Goal: Use online tool/utility: Utilize a website feature to perform a specific function

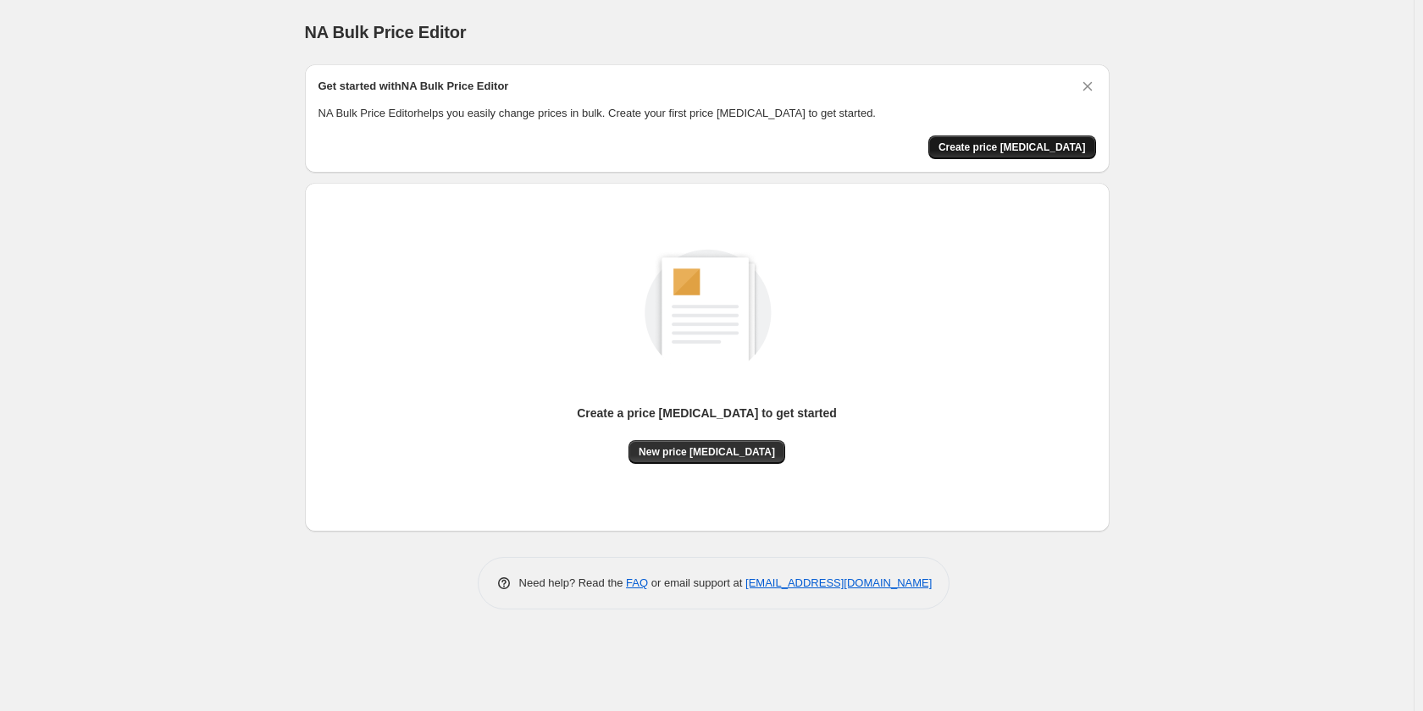
click at [1027, 153] on span "Create price change job" at bounding box center [1011, 148] width 147 height 14
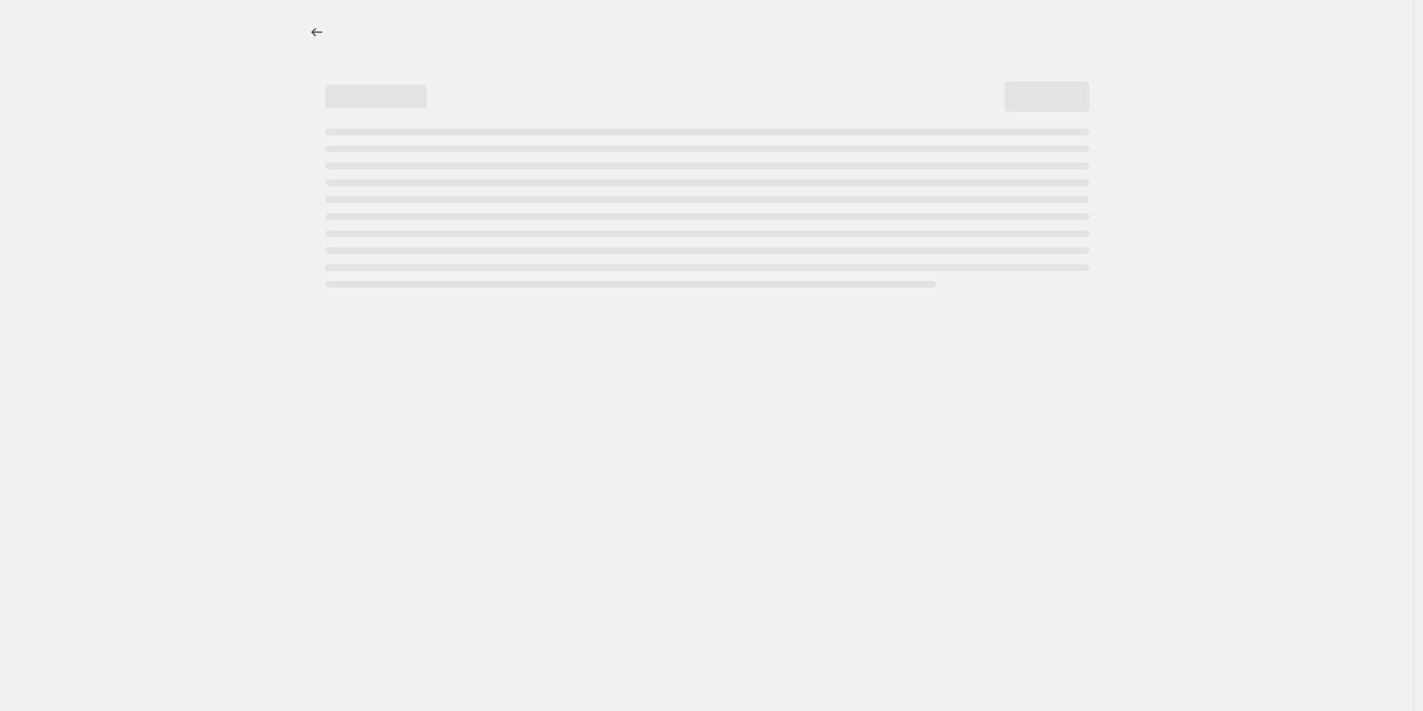
select select "percentage"
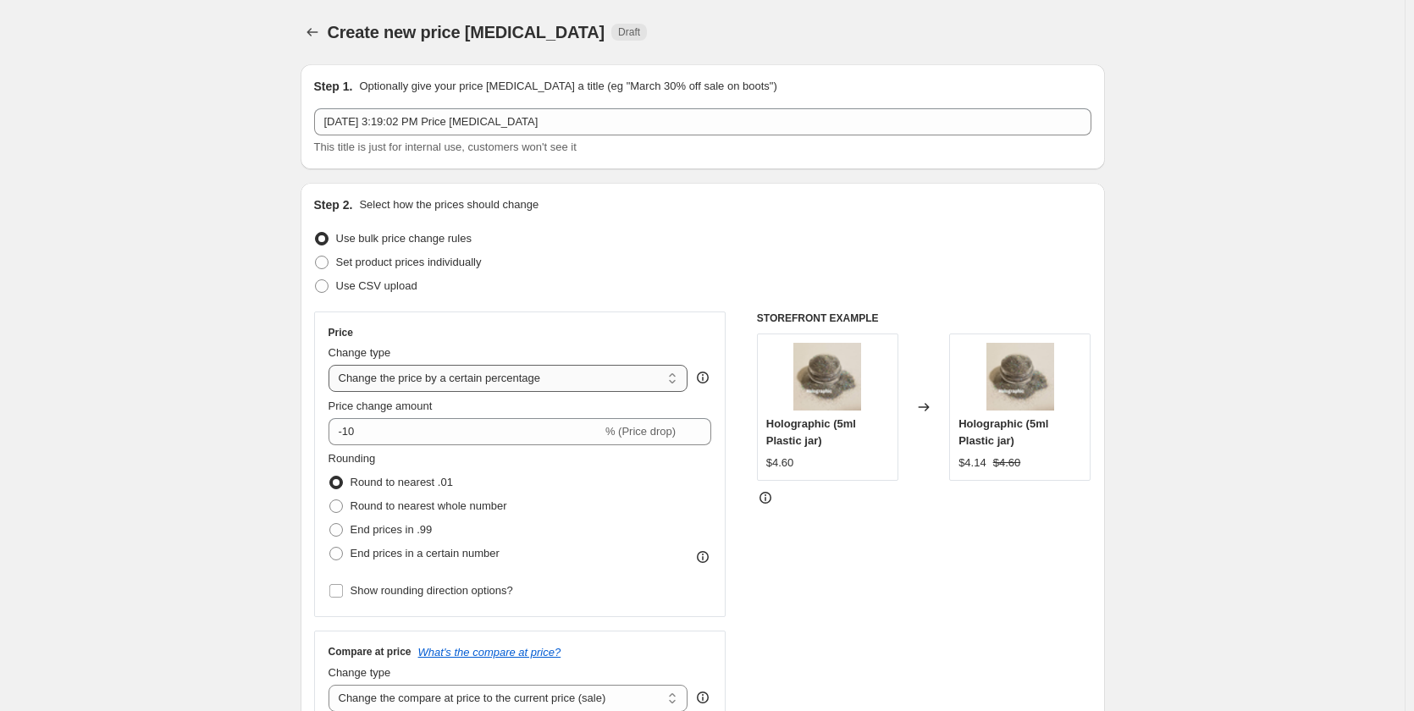
click at [552, 372] on select "Change the price to a certain amount Change the price by a certain amount Chang…" at bounding box center [509, 378] width 360 height 27
click at [332, 365] on select "Change the price to a certain amount Change the price by a certain amount Chang…" at bounding box center [509, 378] width 360 height 27
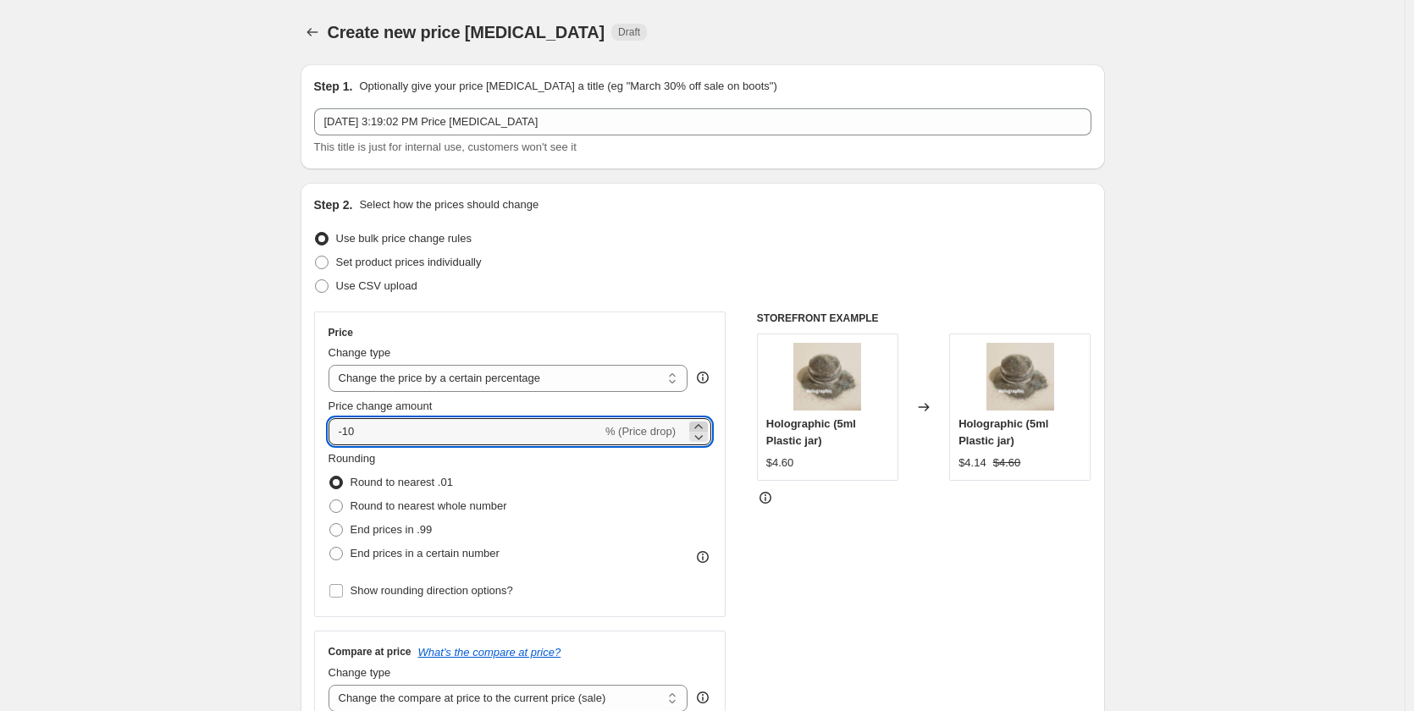
click at [703, 427] on icon at bounding box center [698, 426] width 17 height 17
click at [629, 420] on div "-9 % (Price drop)" at bounding box center [521, 431] width 384 height 27
click at [700, 424] on icon at bounding box center [698, 426] width 17 height 17
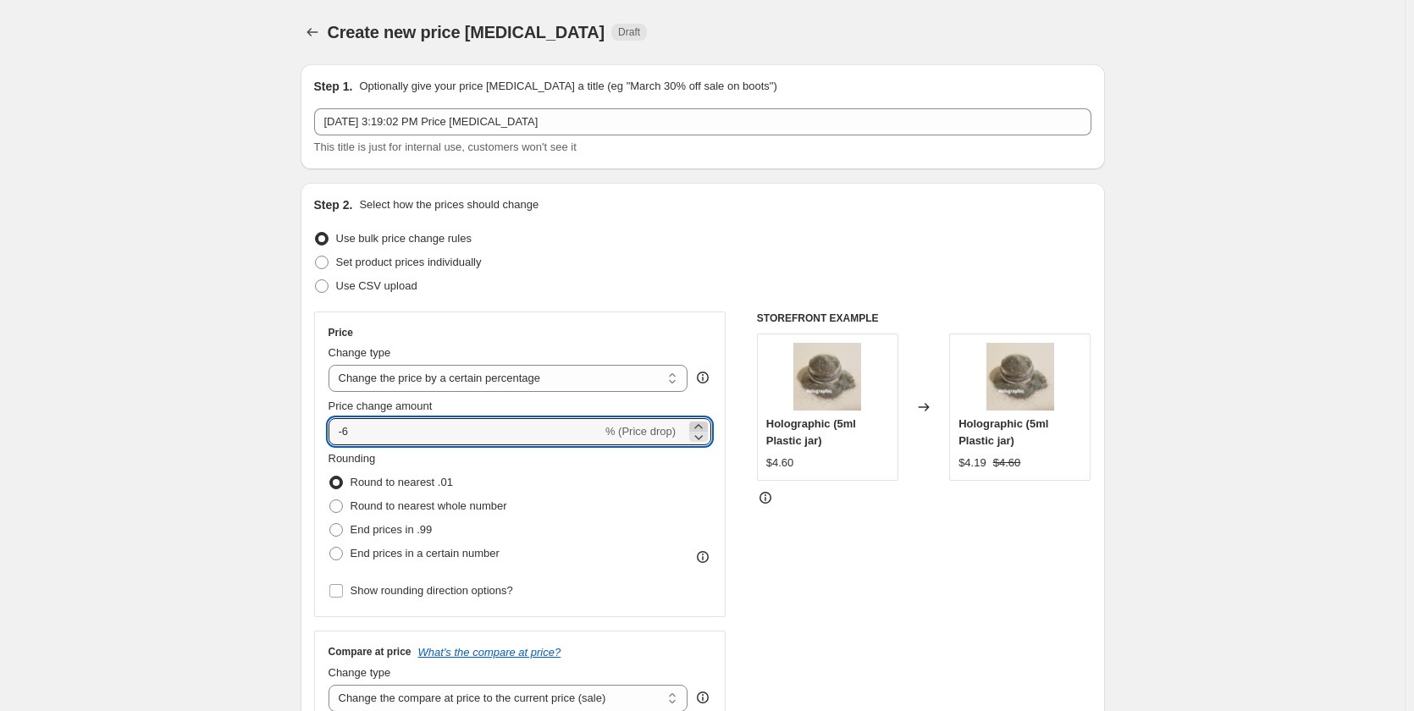
click at [700, 424] on icon at bounding box center [698, 426] width 17 height 17
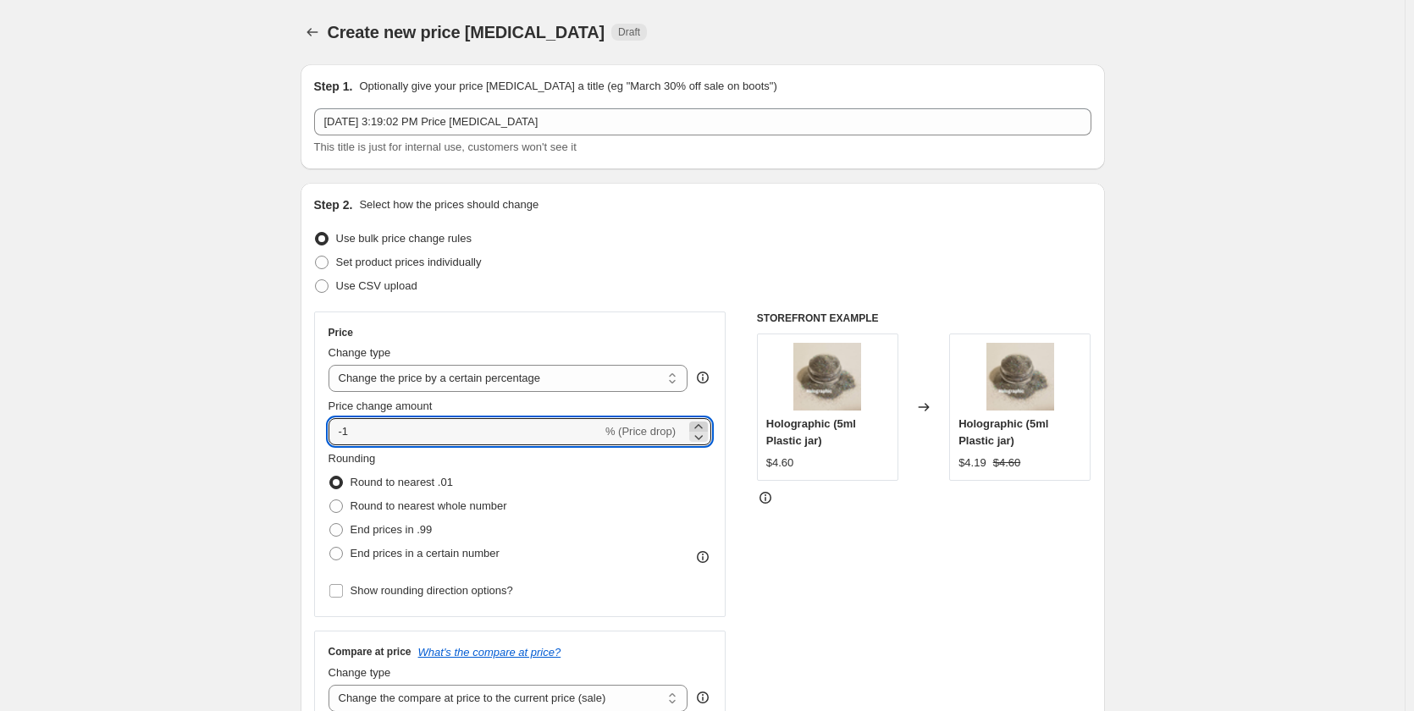
click at [700, 424] on icon at bounding box center [698, 426] width 17 height 17
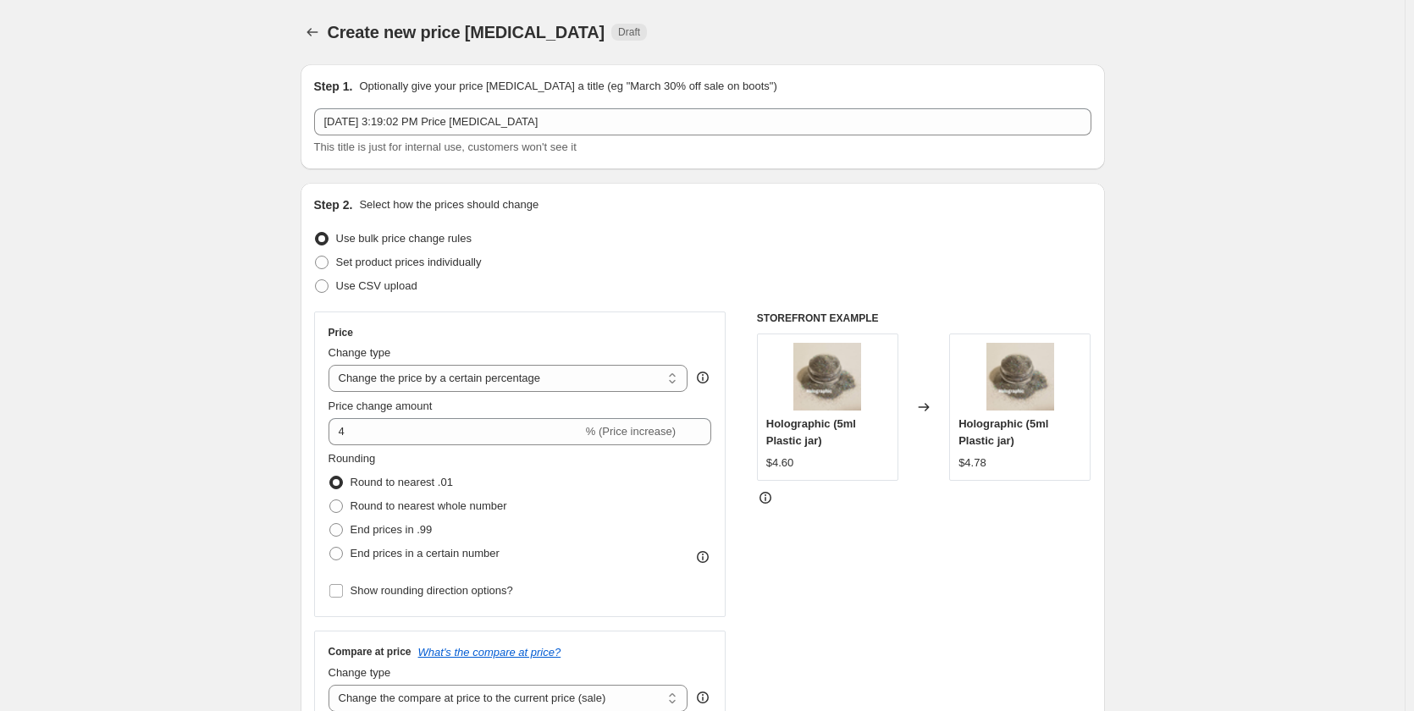
click at [760, 627] on div "Price Change type Change the price to a certain amount Change the price by a ce…" at bounding box center [702, 519] width 777 height 415
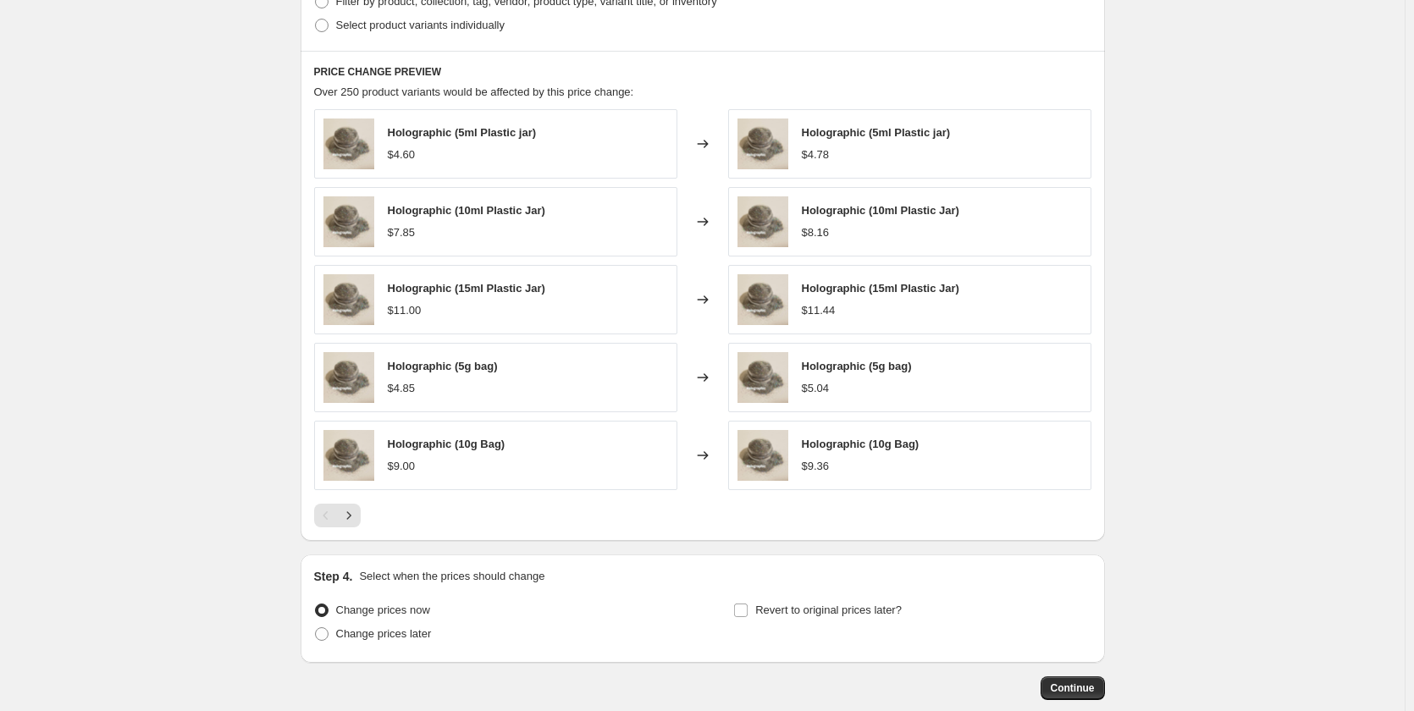
scroll to position [931, 0]
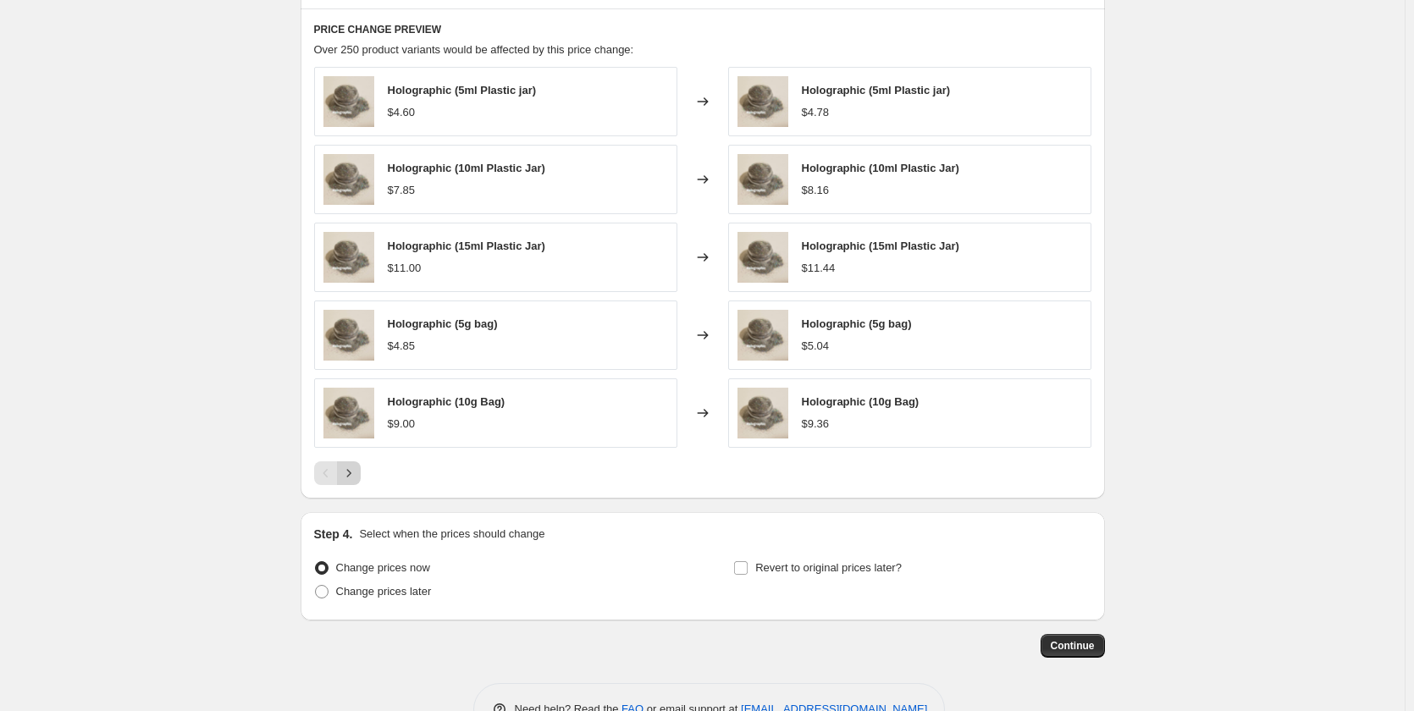
click at [361, 478] on button "Next" at bounding box center [349, 474] width 24 height 24
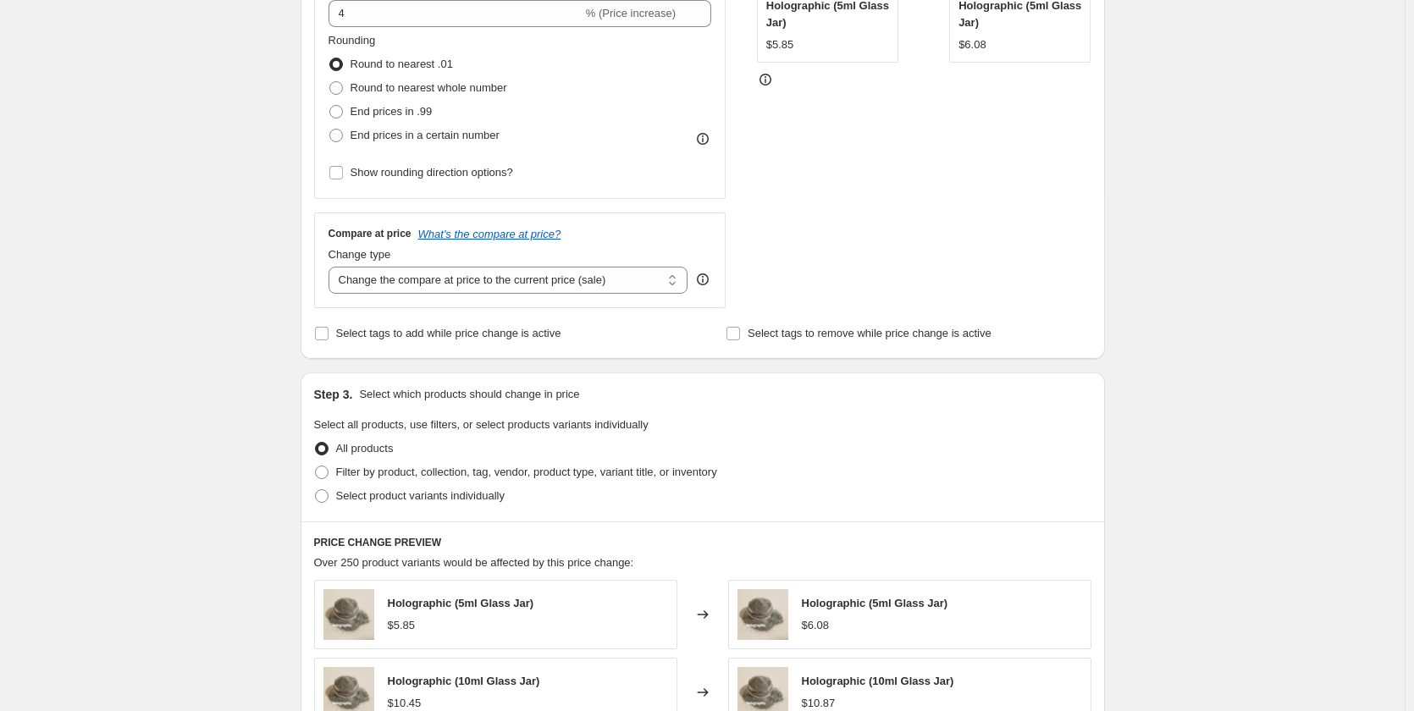
scroll to position [85, 0]
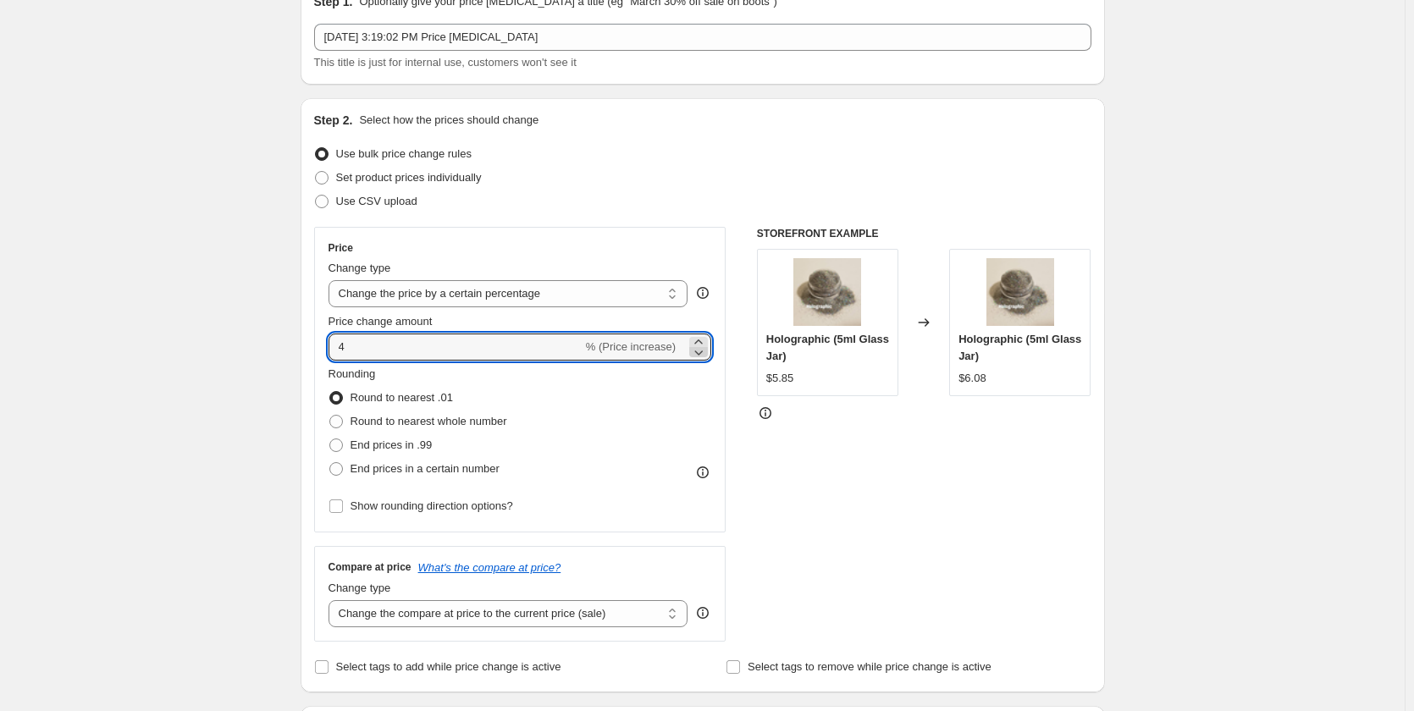
click at [705, 344] on icon at bounding box center [698, 352] width 17 height 17
click at [703, 339] on icon at bounding box center [698, 342] width 17 height 17
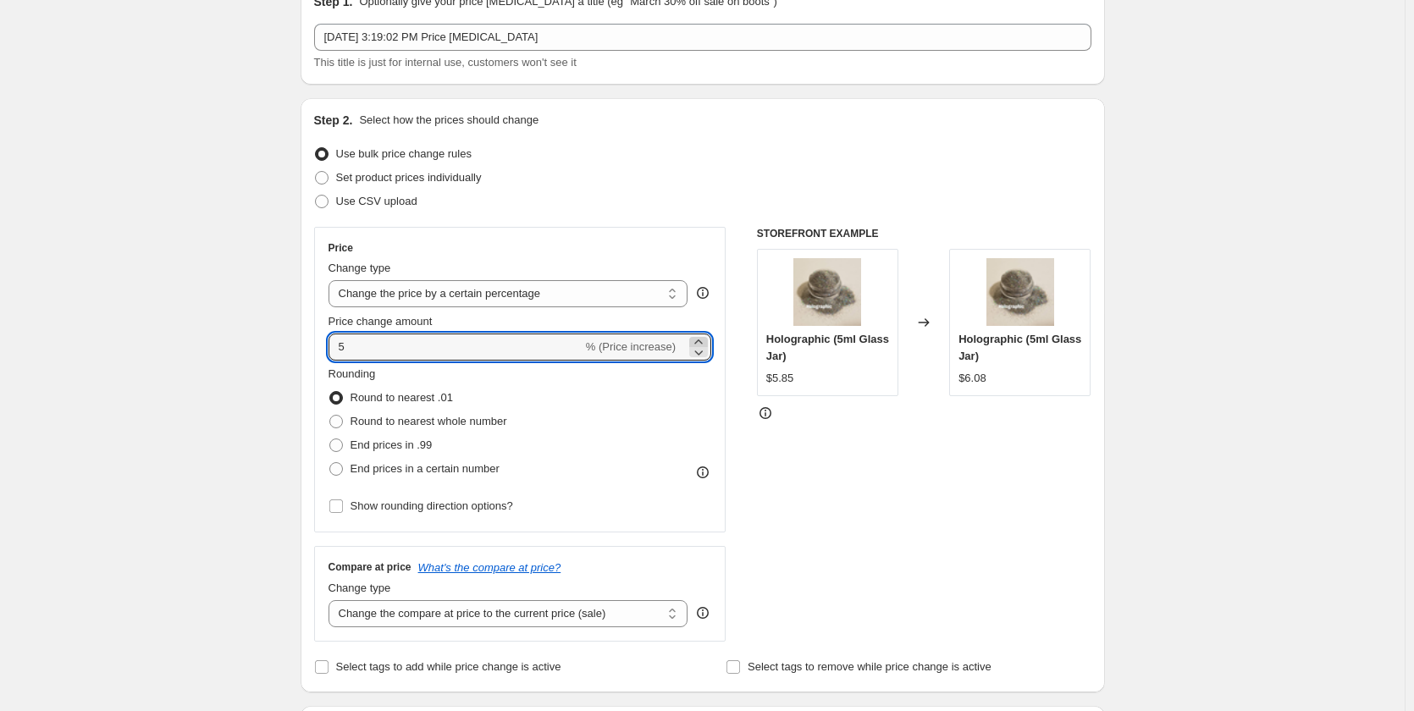
click at [703, 339] on icon at bounding box center [698, 342] width 17 height 17
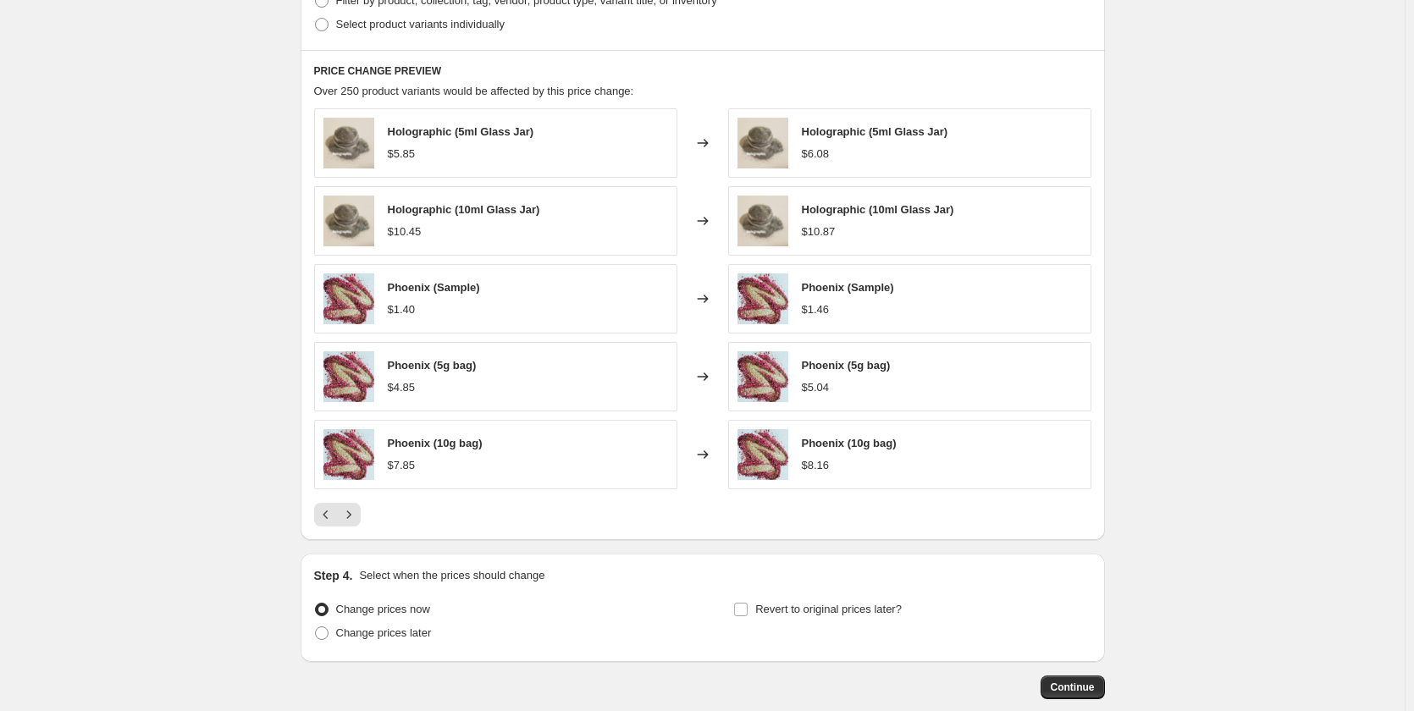
scroll to position [931, 0]
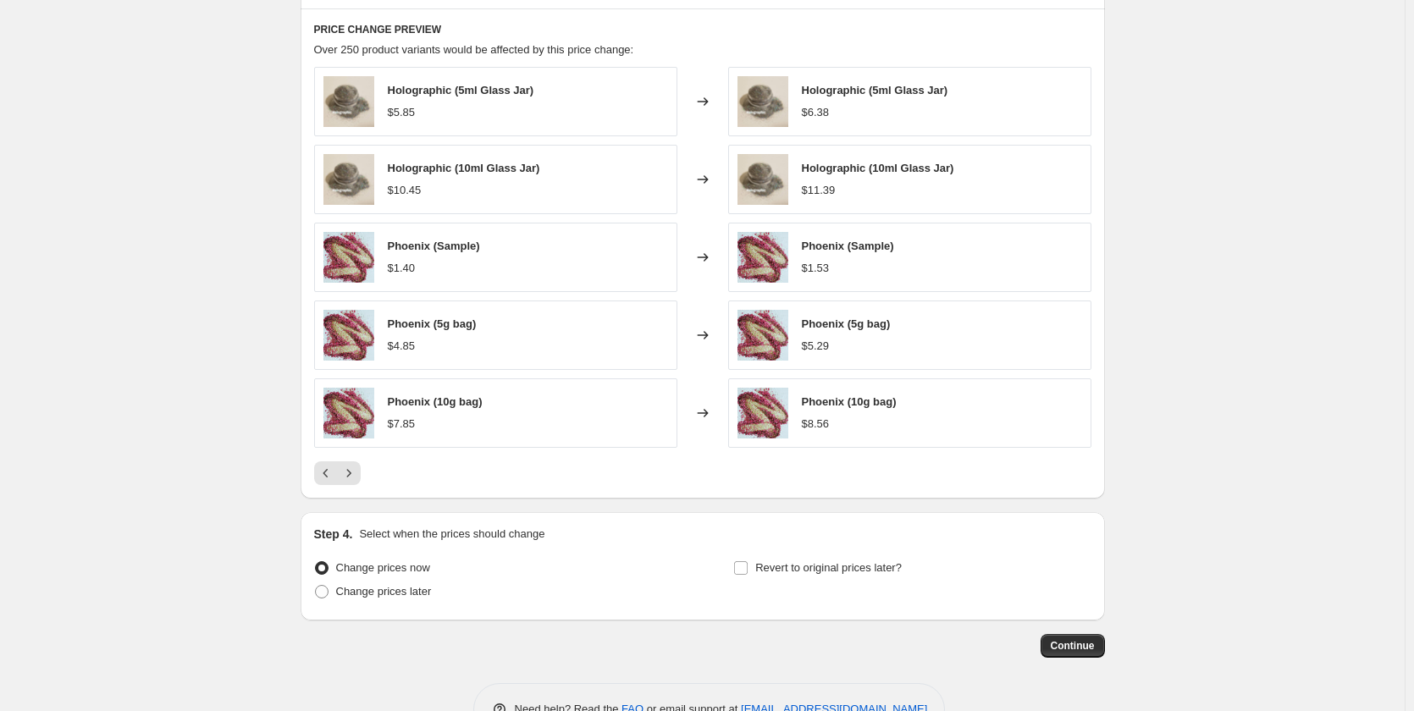
click at [461, 471] on div at bounding box center [702, 474] width 777 height 24
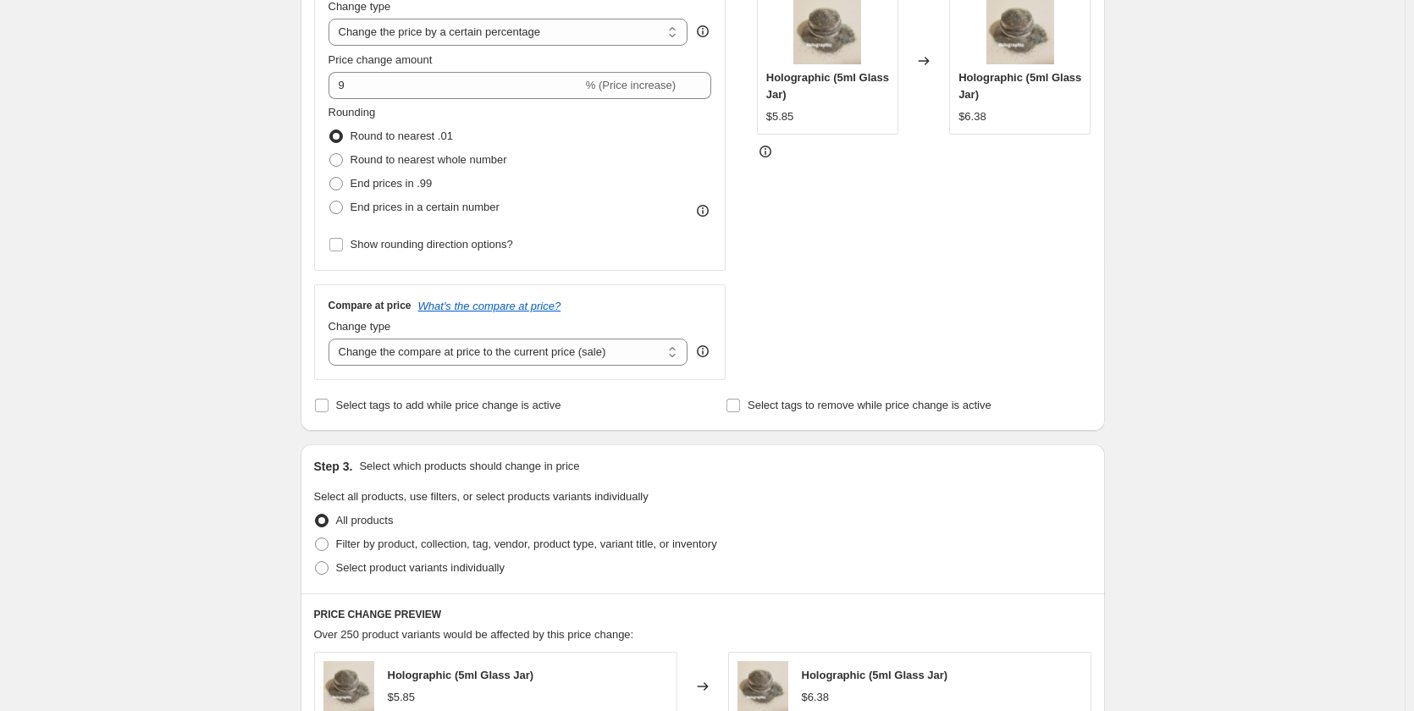
scroll to position [85, 0]
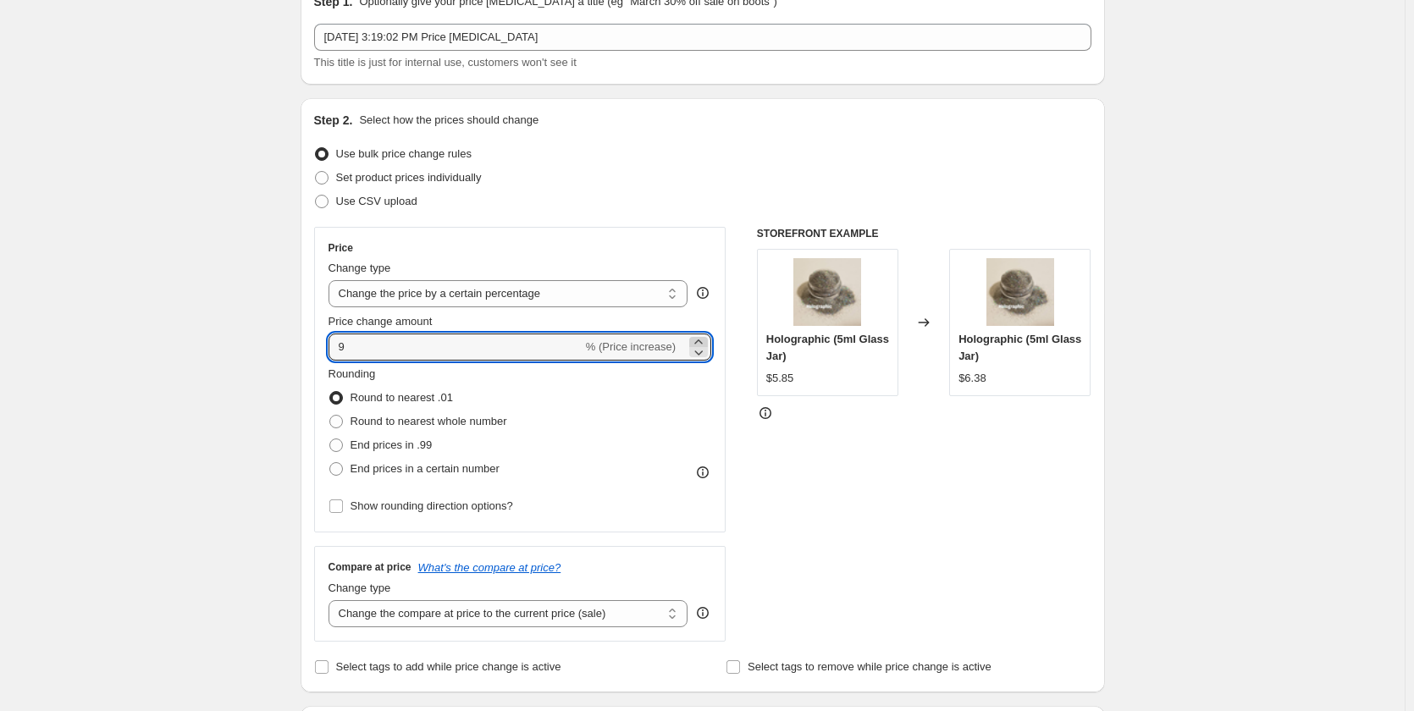
click at [703, 341] on icon at bounding box center [698, 342] width 17 height 17
type input "10"
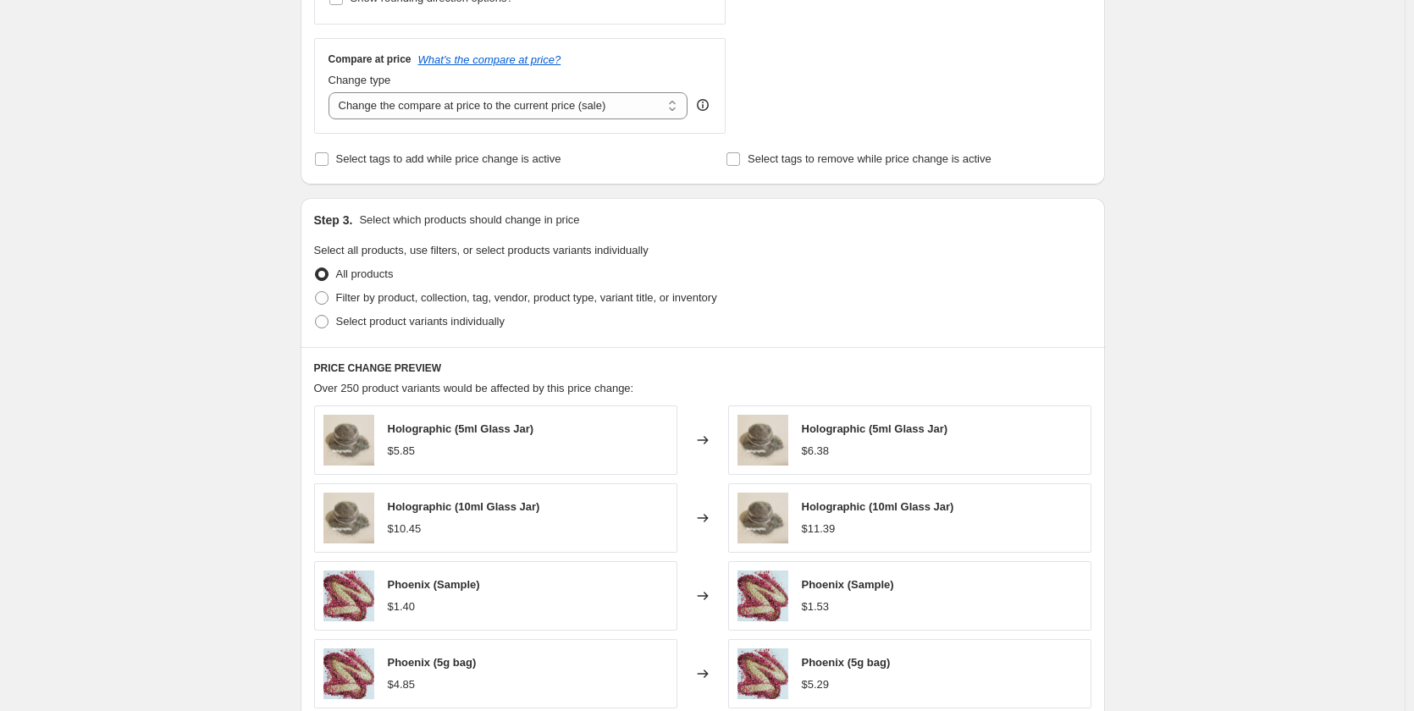
scroll to position [982, 0]
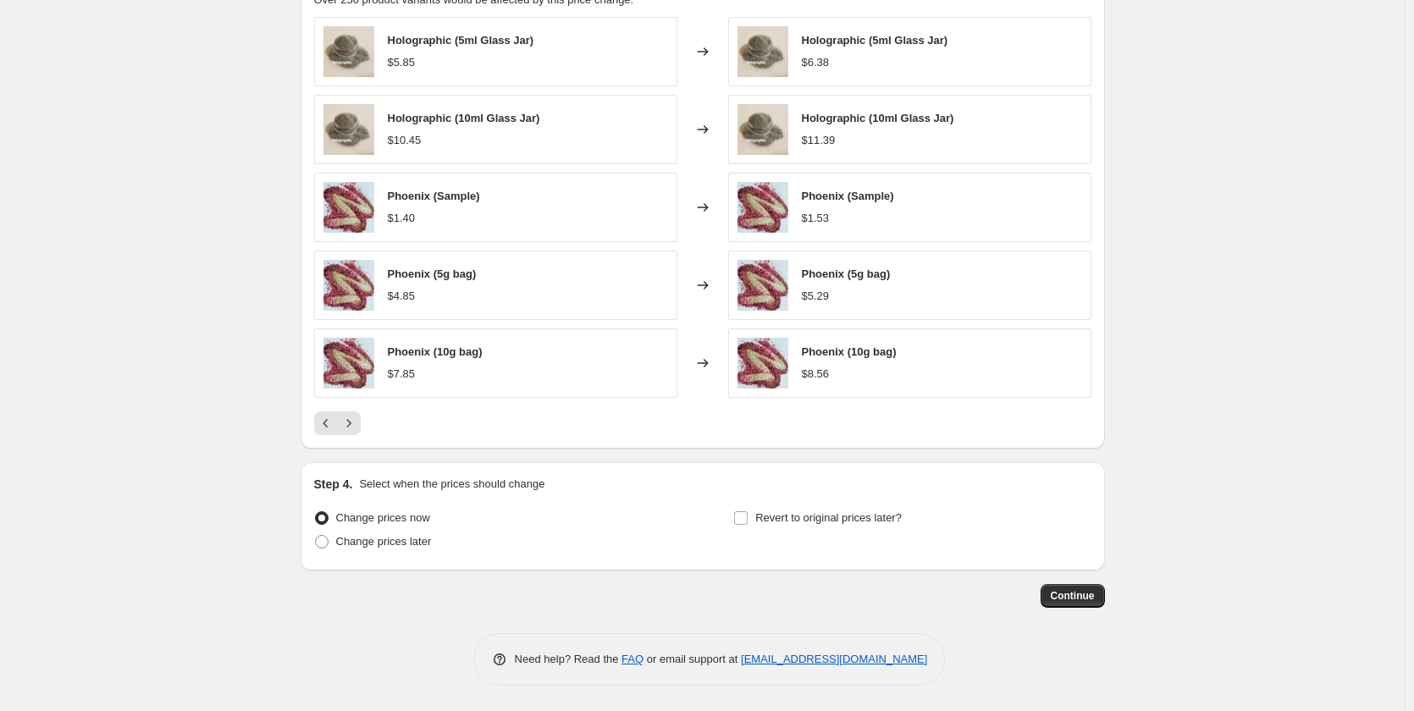
click at [621, 488] on div "Step 4. Select when the prices should change" at bounding box center [702, 484] width 777 height 17
click at [1072, 593] on span "Continue" at bounding box center [1073, 596] width 44 height 14
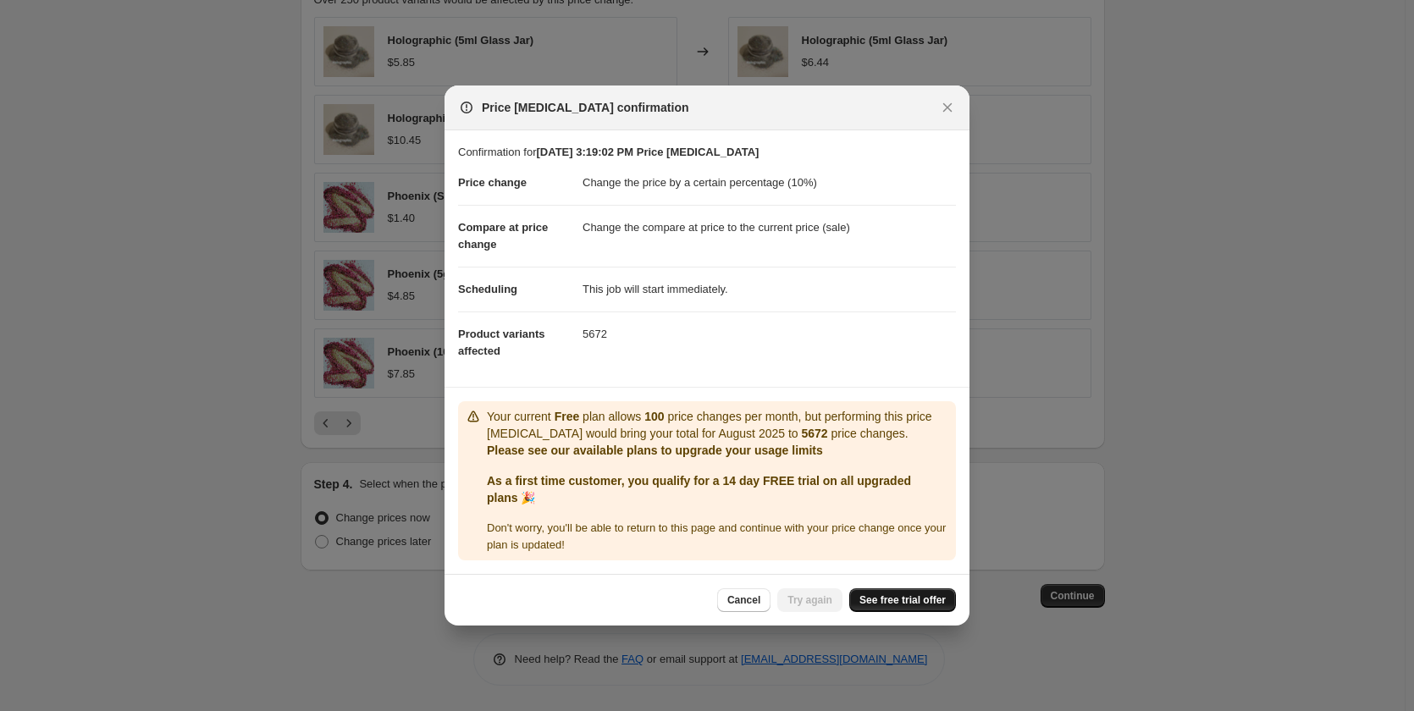
click at [916, 606] on span "See free trial offer" at bounding box center [903, 601] width 86 height 14
click at [895, 606] on span "See free trial offer" at bounding box center [903, 601] width 86 height 14
click at [809, 598] on span "Try again" at bounding box center [810, 601] width 45 height 14
click at [741, 598] on span "Cancel" at bounding box center [743, 601] width 33 height 14
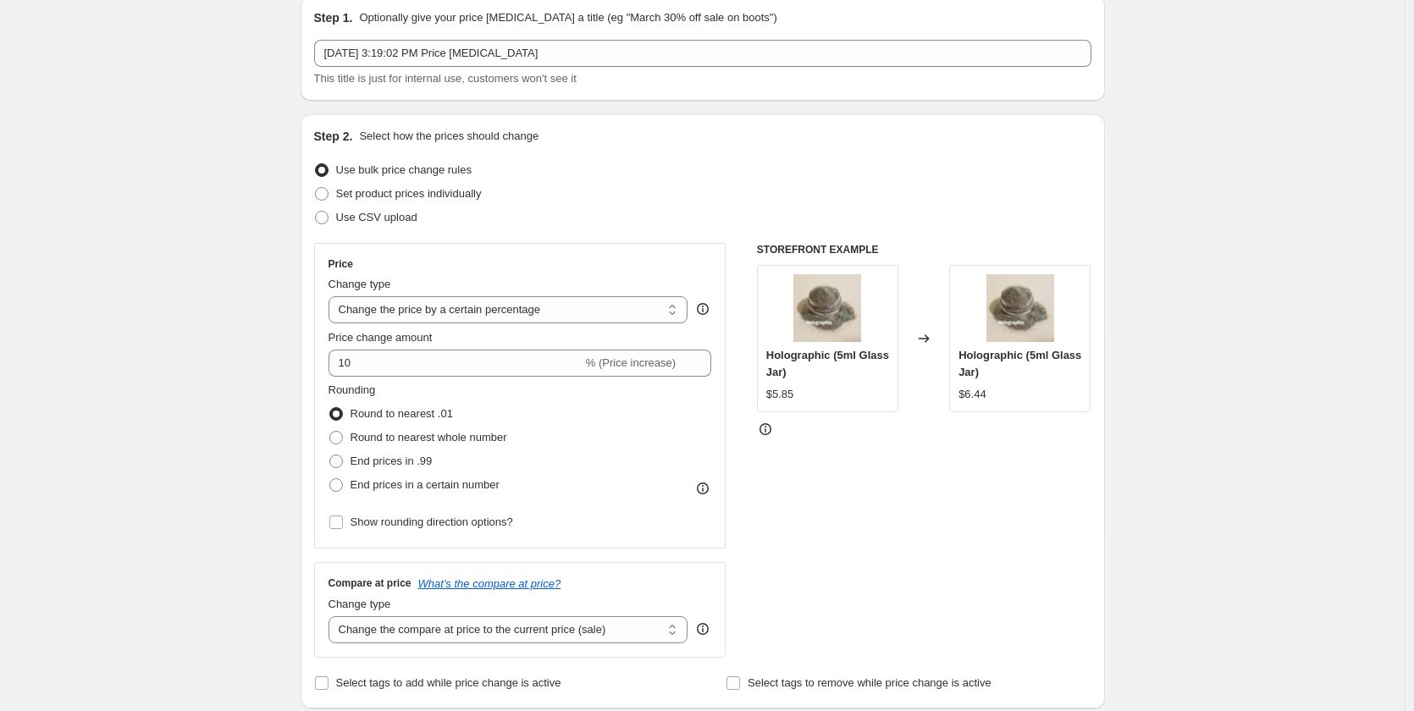
scroll to position [0, 0]
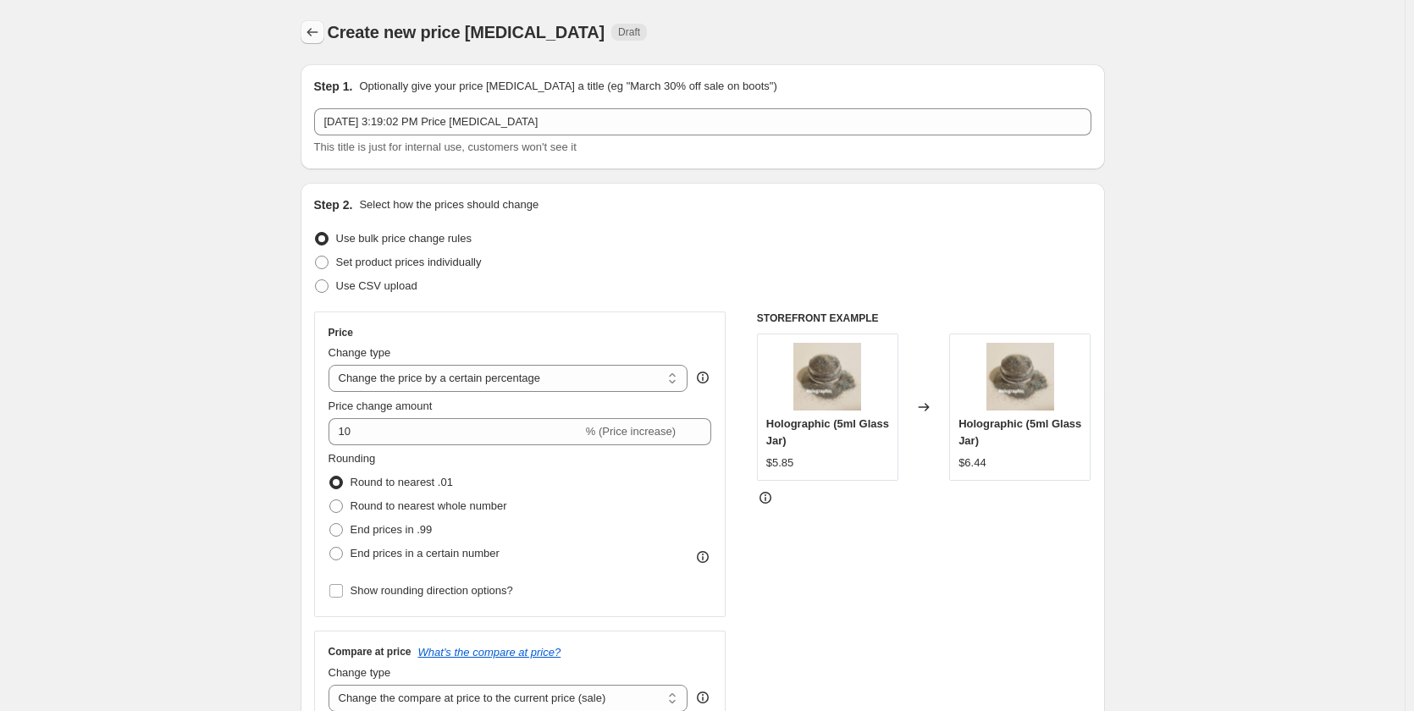
click at [317, 29] on icon "Price change jobs" at bounding box center [312, 32] width 17 height 17
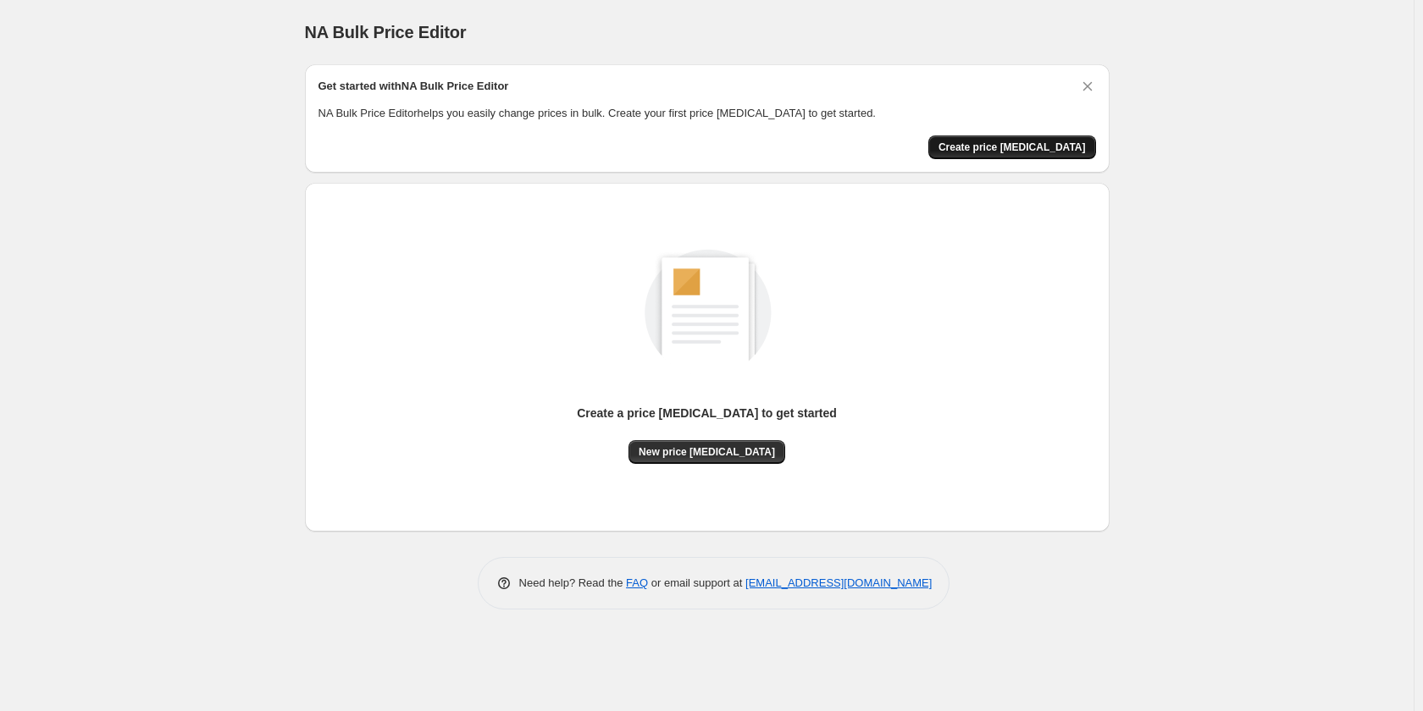
click at [1056, 146] on span "Create price change job" at bounding box center [1011, 148] width 147 height 14
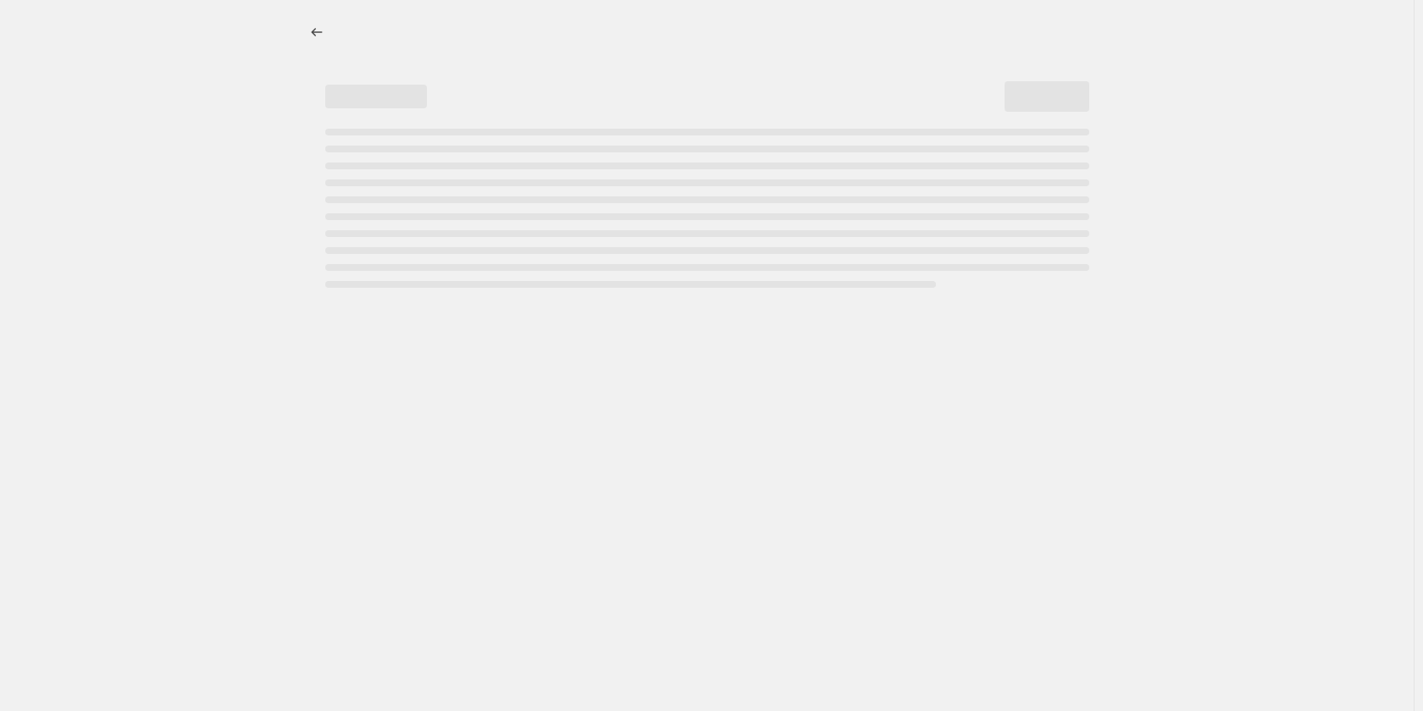
select select "percentage"
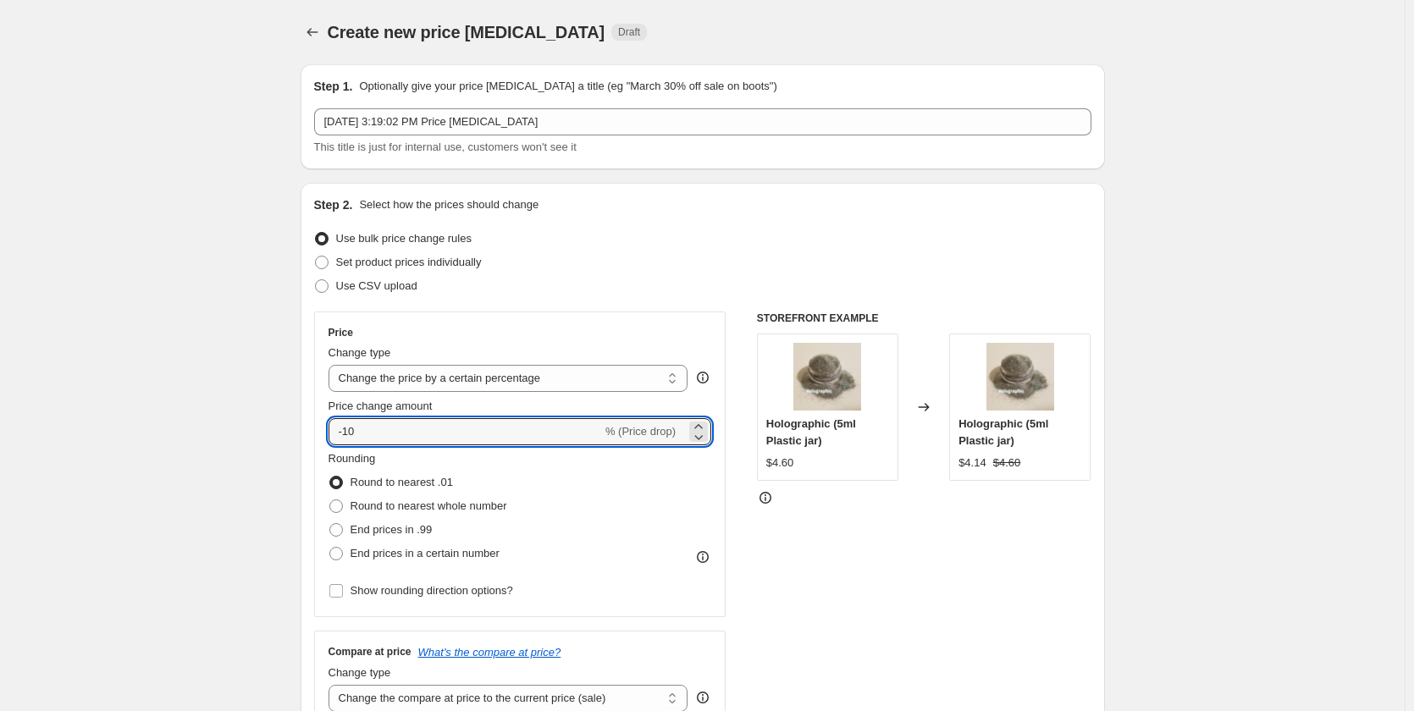
drag, startPoint x: 572, startPoint y: 438, endPoint x: 233, endPoint y: 427, distance: 339.7
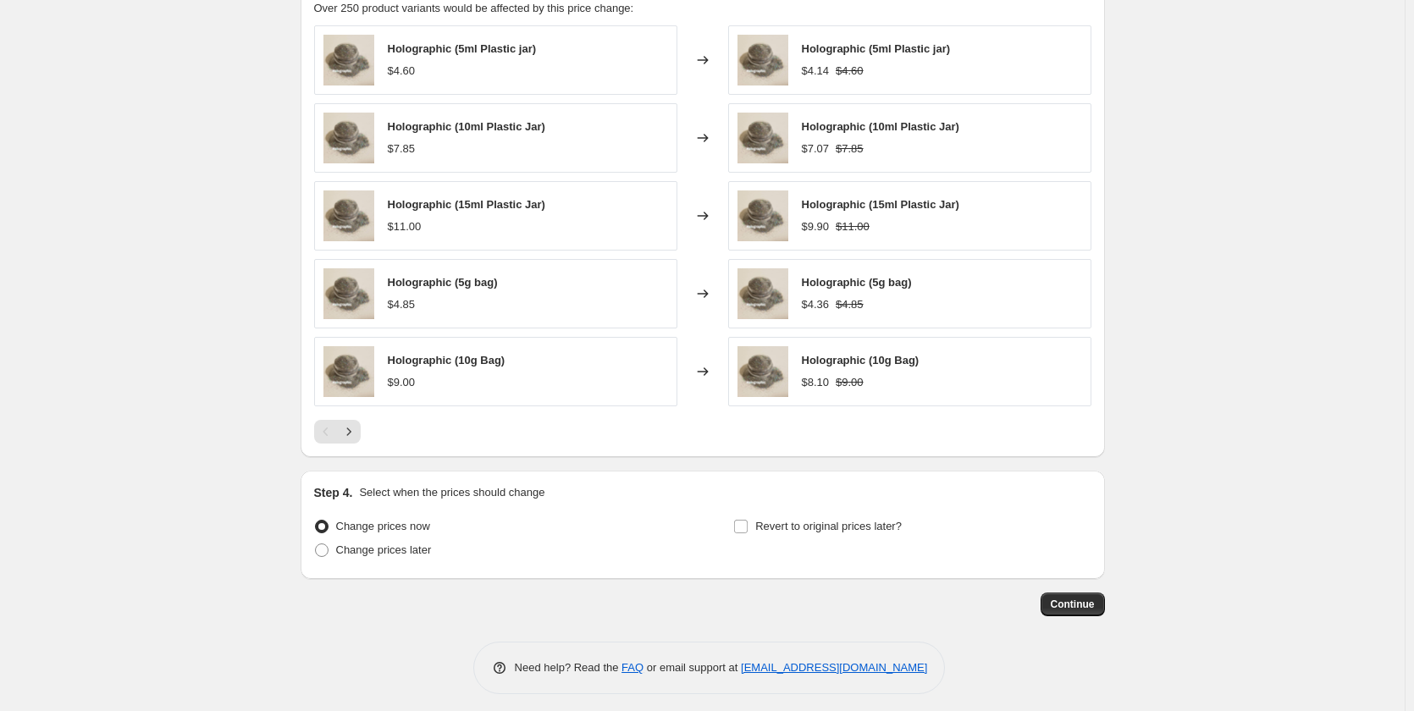
scroll to position [982, 0]
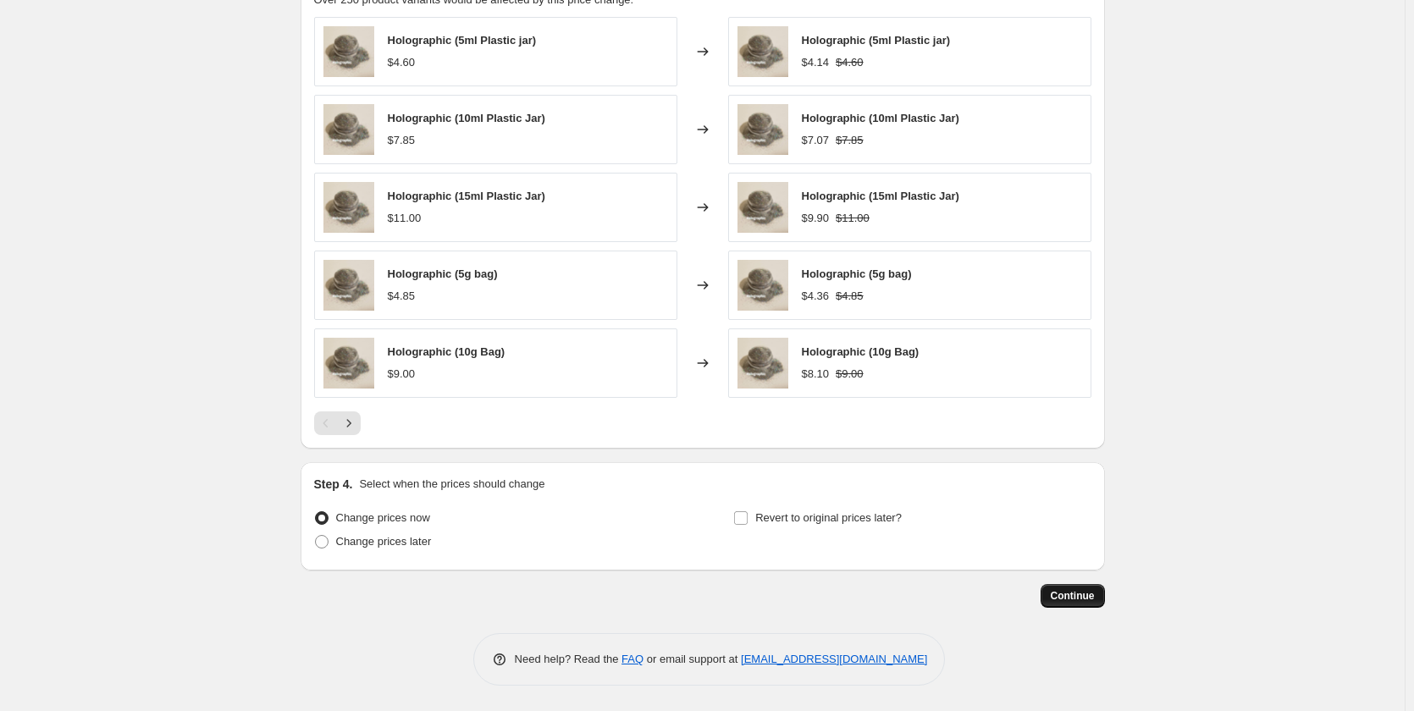
type input "10"
click at [1070, 596] on span "Continue" at bounding box center [1073, 596] width 44 height 14
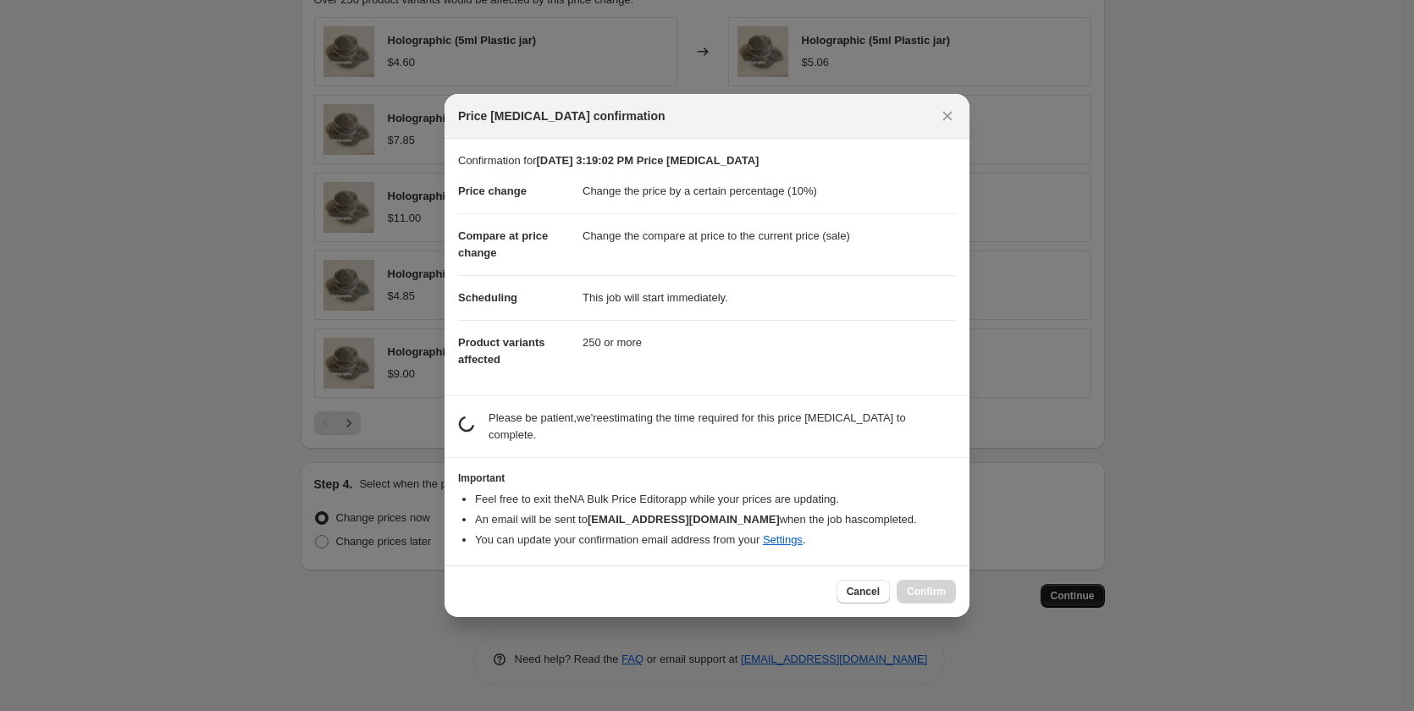
scroll to position [0, 0]
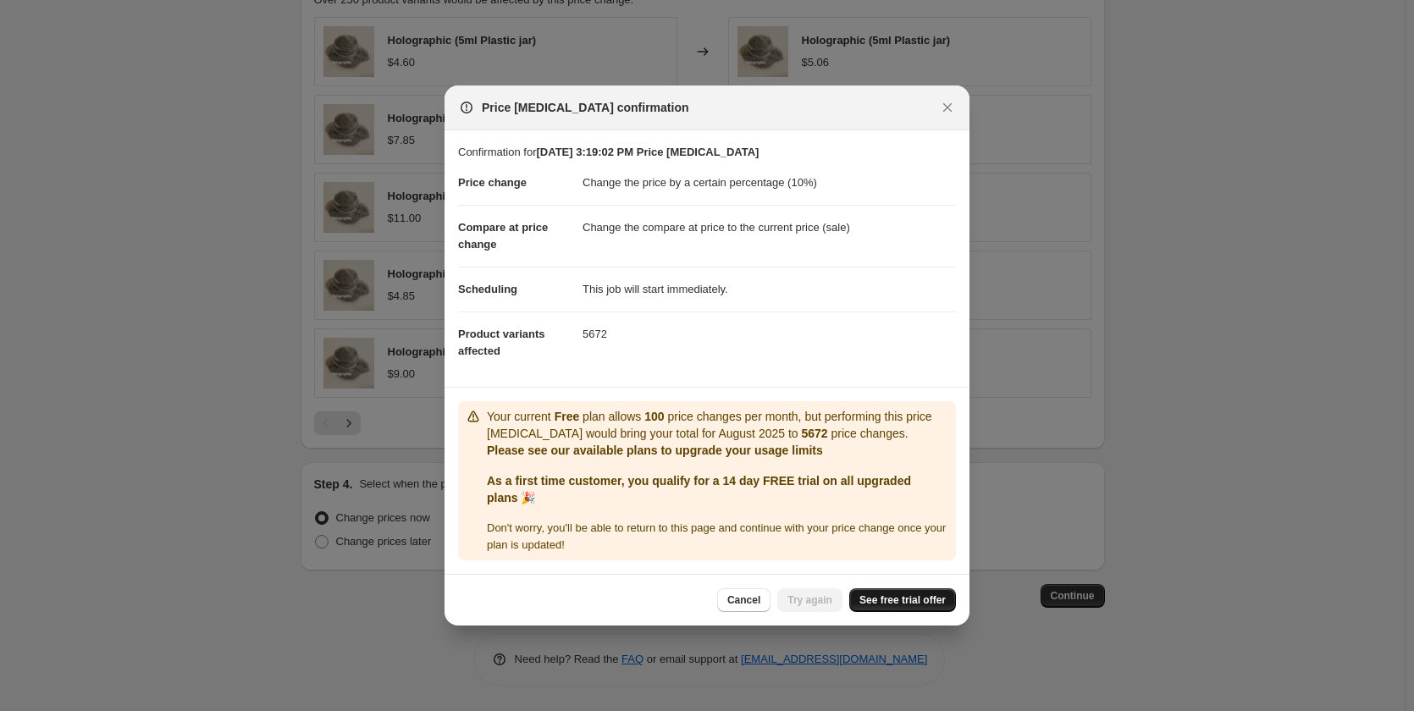
click at [887, 607] on link "See free trial offer" at bounding box center [902, 601] width 107 height 24
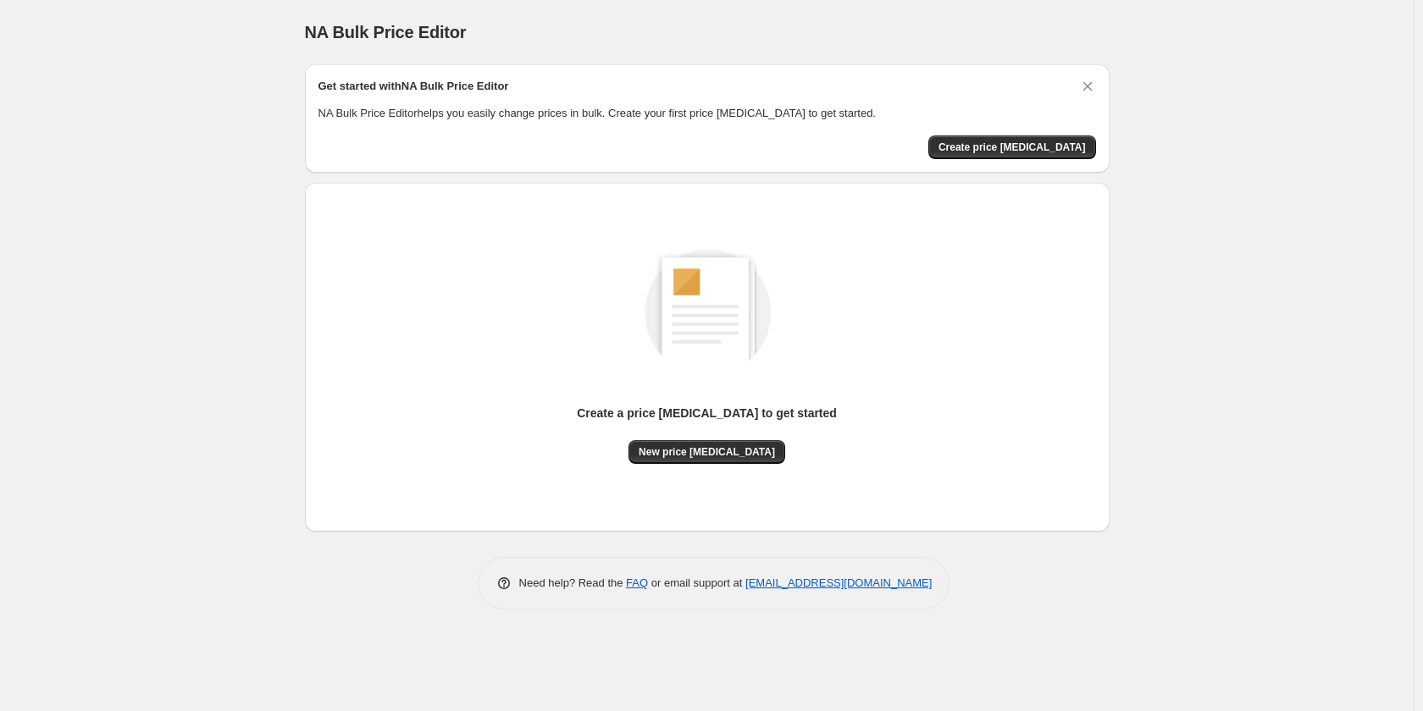
click at [1089, 83] on icon "Dismiss card" at bounding box center [1087, 86] width 17 height 17
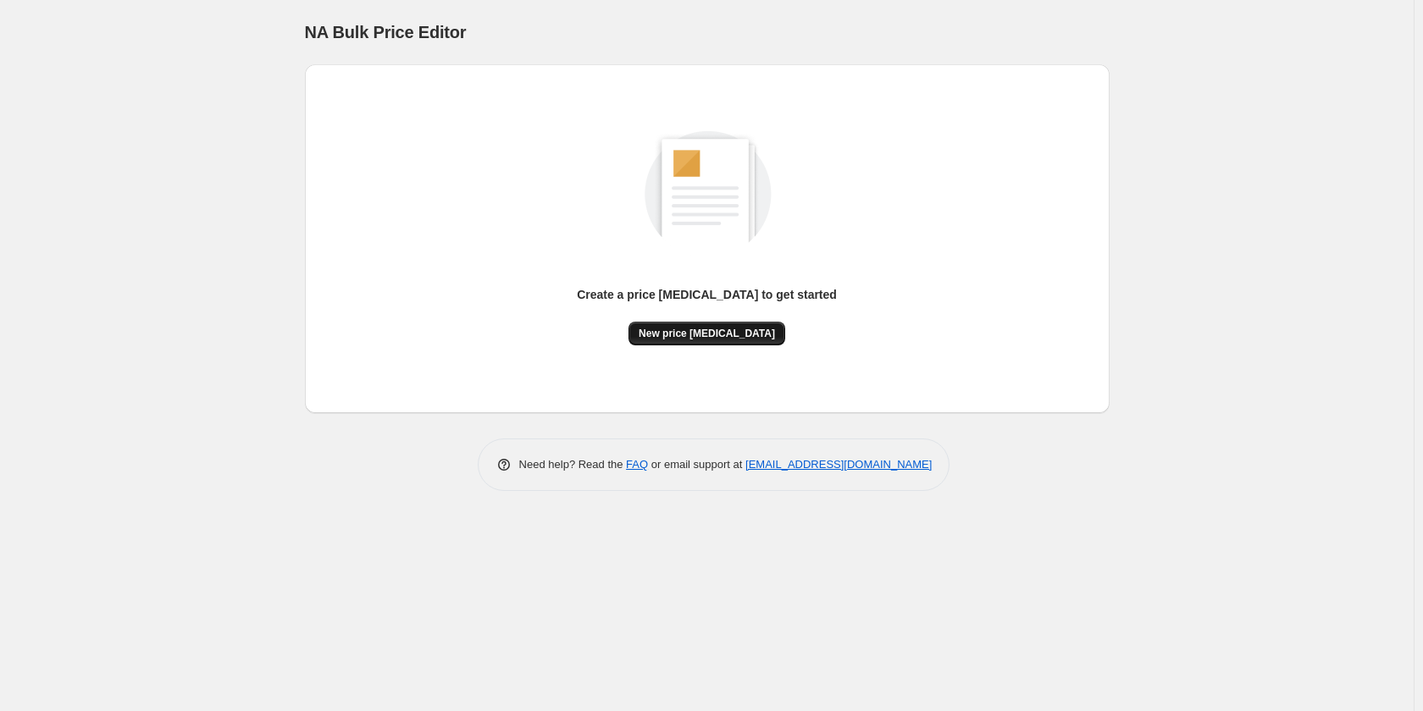
click at [758, 329] on button "New price [MEDICAL_DATA]" at bounding box center [706, 334] width 157 height 24
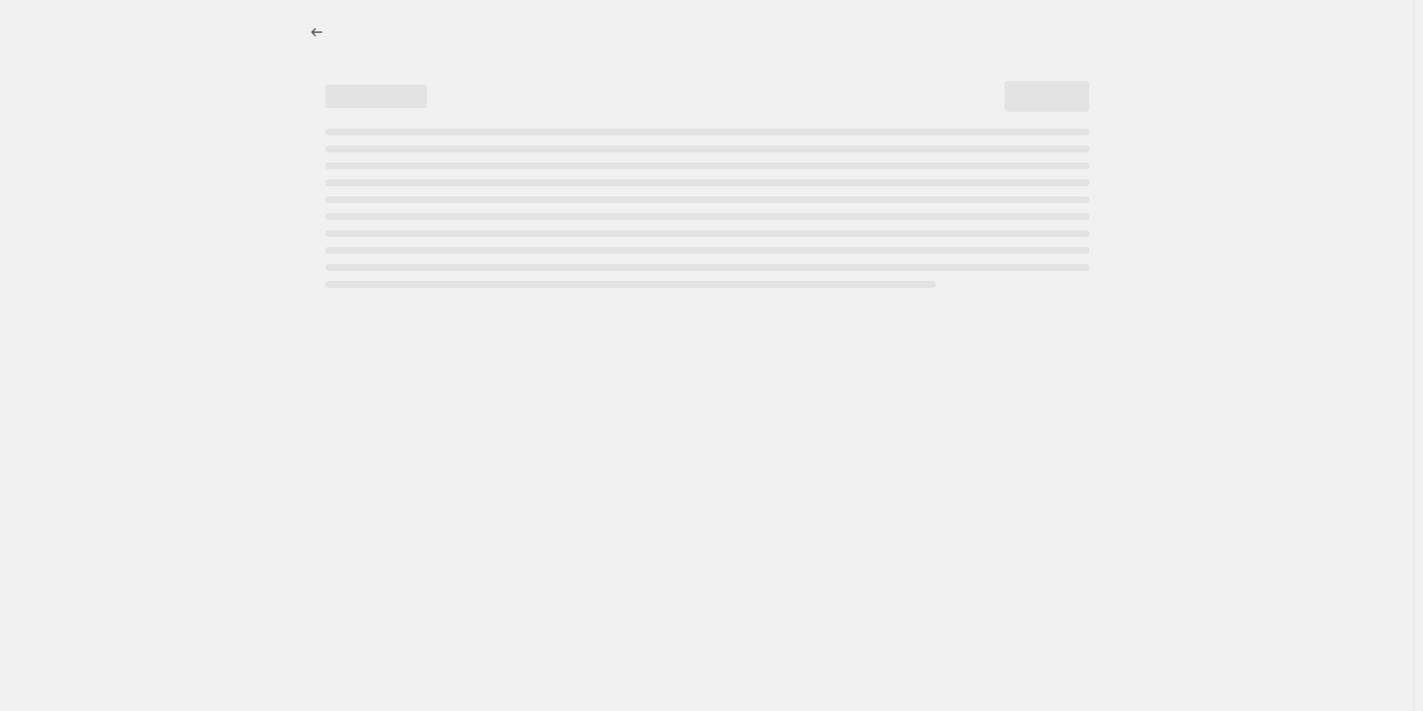
select select "percentage"
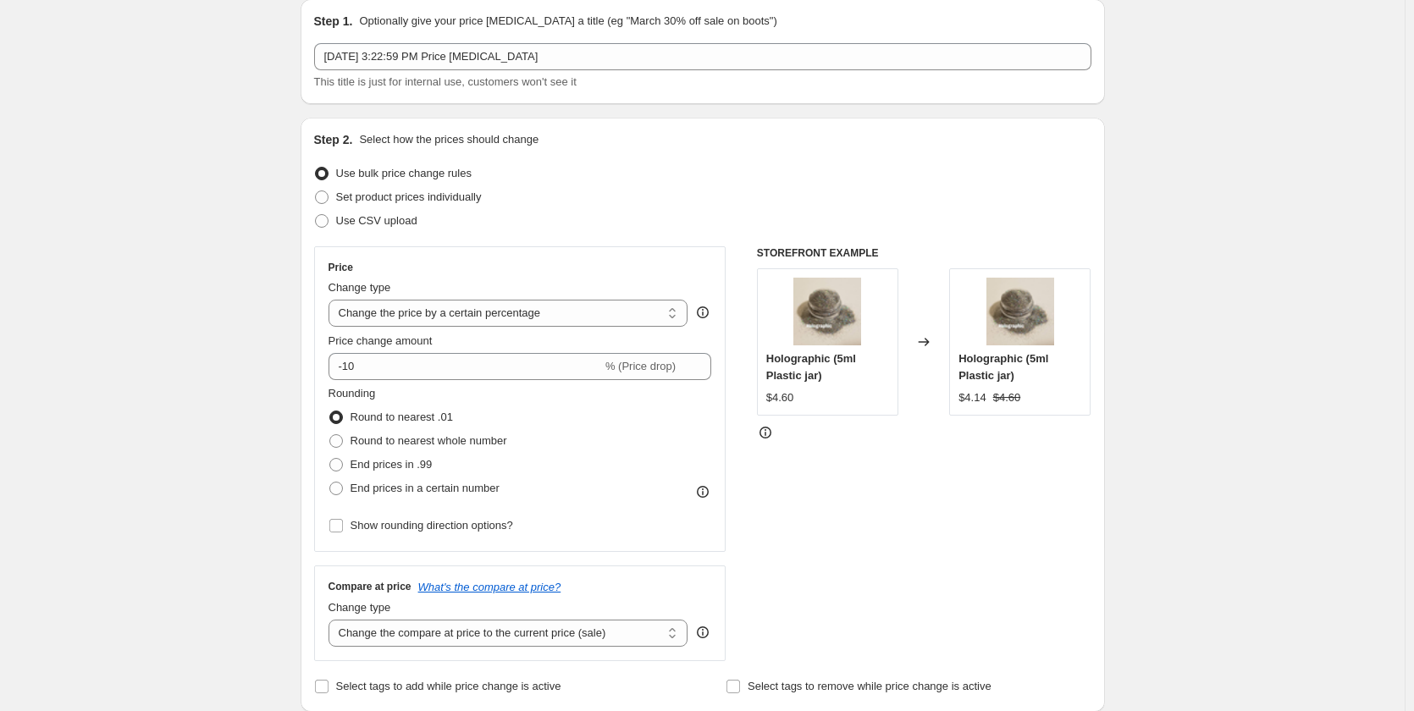
scroll to position [51, 0]
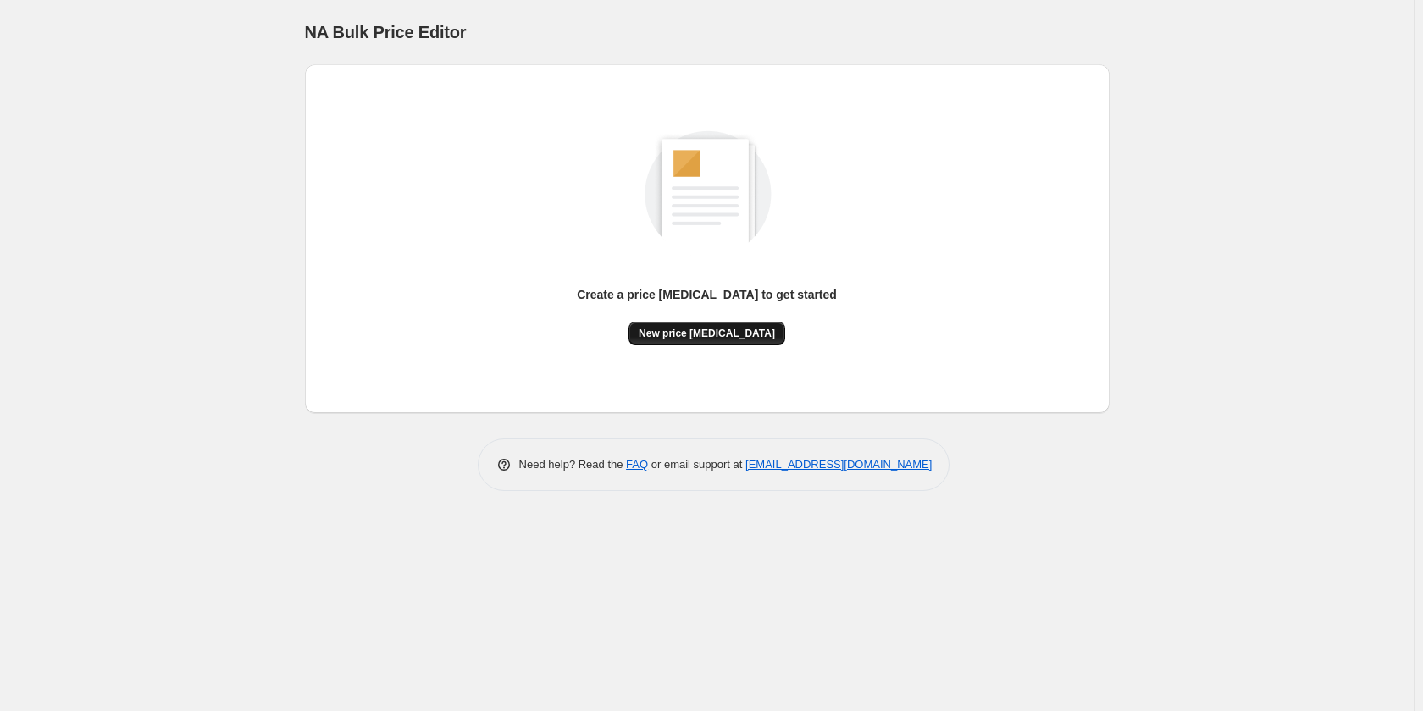
click at [700, 334] on span "New price [MEDICAL_DATA]" at bounding box center [706, 334] width 136 height 14
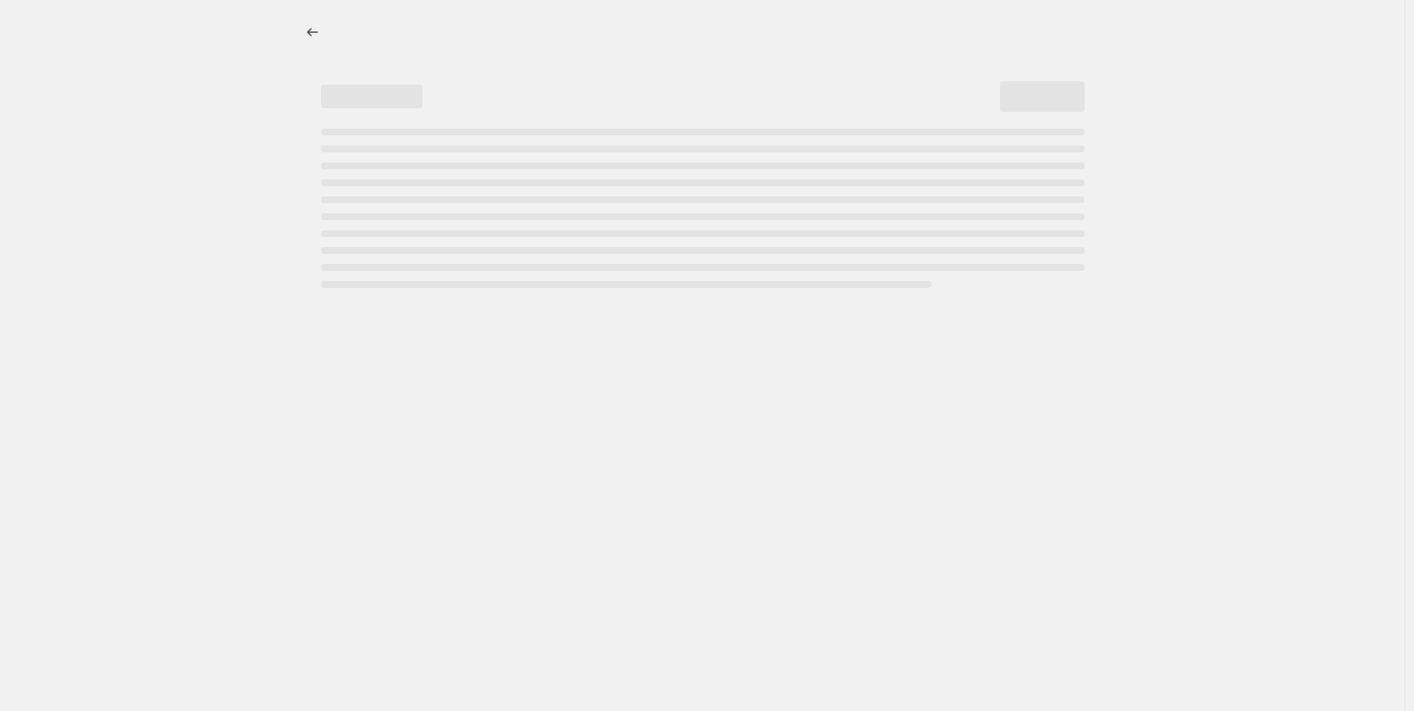
select select "percentage"
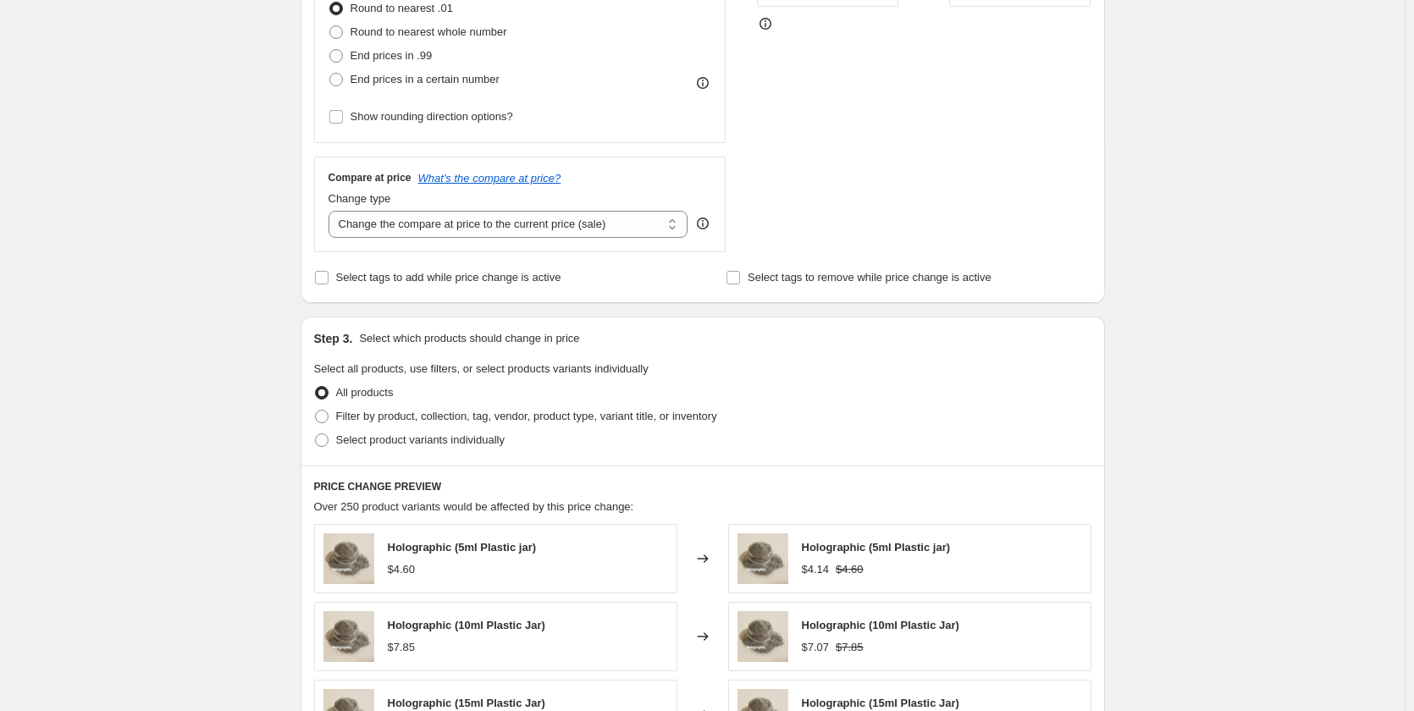
scroll to position [220, 0]
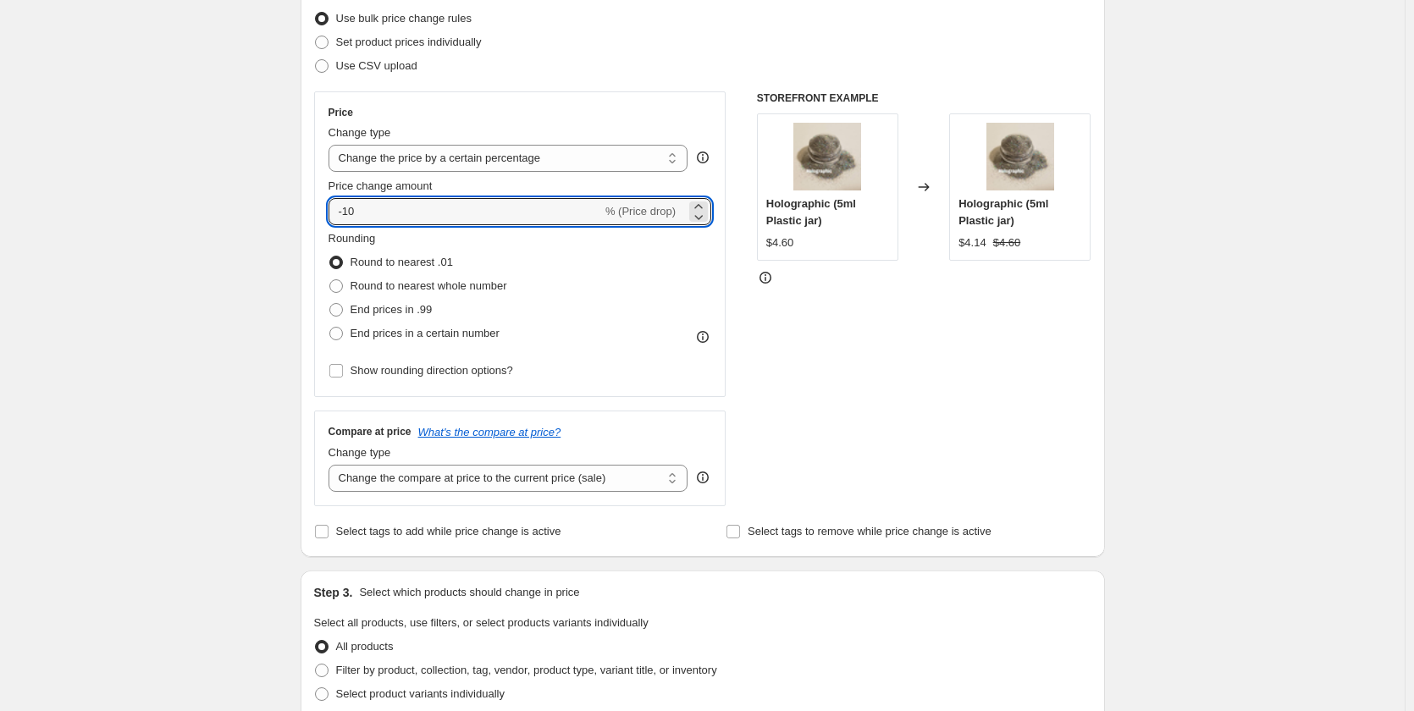
drag, startPoint x: 358, startPoint y: 208, endPoint x: 303, endPoint y: 215, distance: 55.5
click at [303, 215] on div "Step 1. Optionally give your price [MEDICAL_DATA] a title (eg "March 30% off sa…" at bounding box center [696, 600] width 818 height 1539
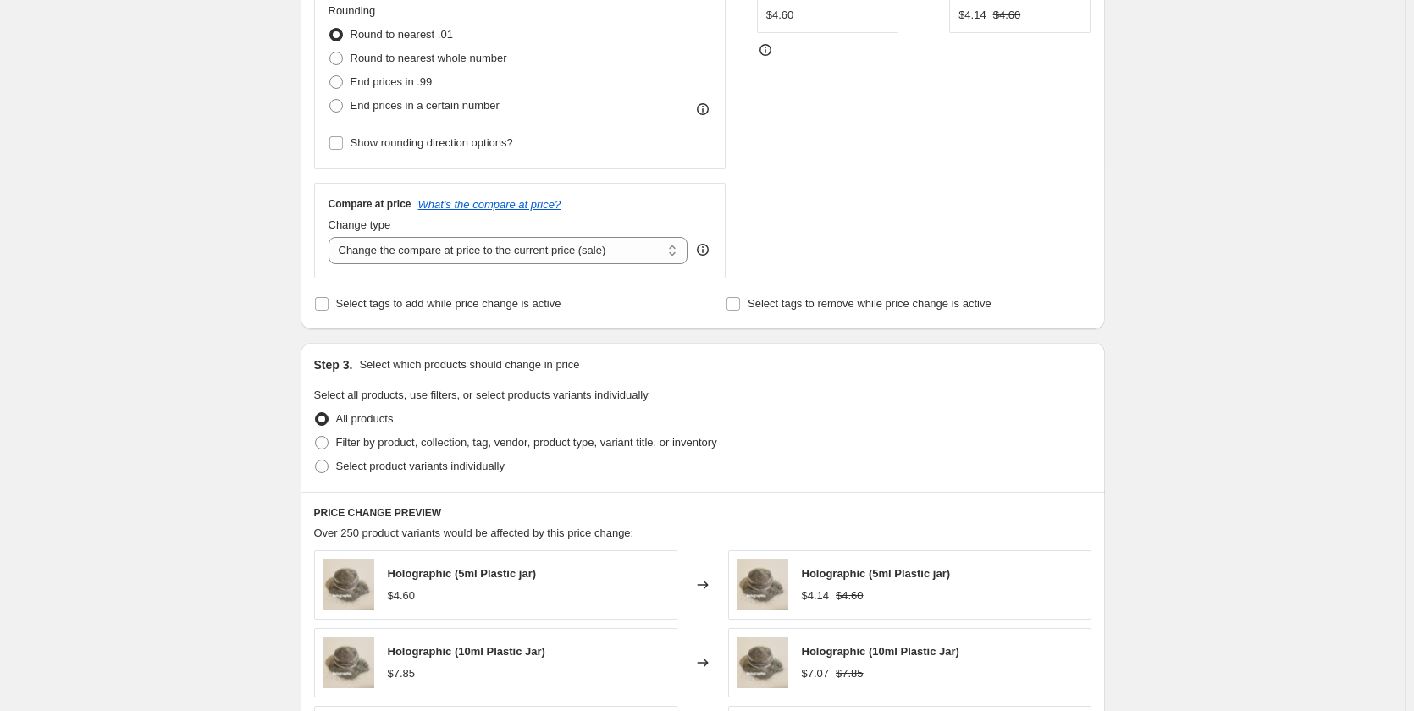
scroll to position [474, 0]
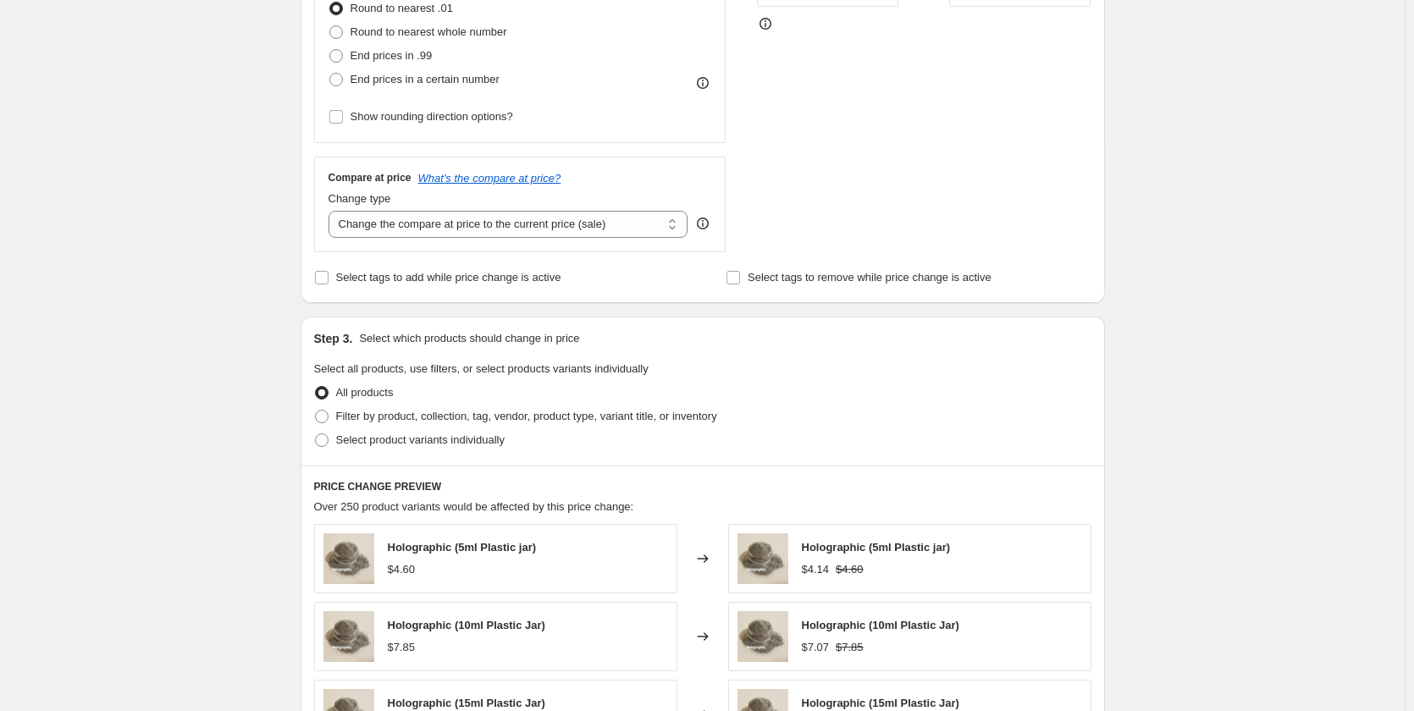
type input "10"
click at [1164, 376] on div "Create new price [MEDICAL_DATA]. This page is ready Create new price [MEDICAL_D…" at bounding box center [702, 372] width 1405 height 1693
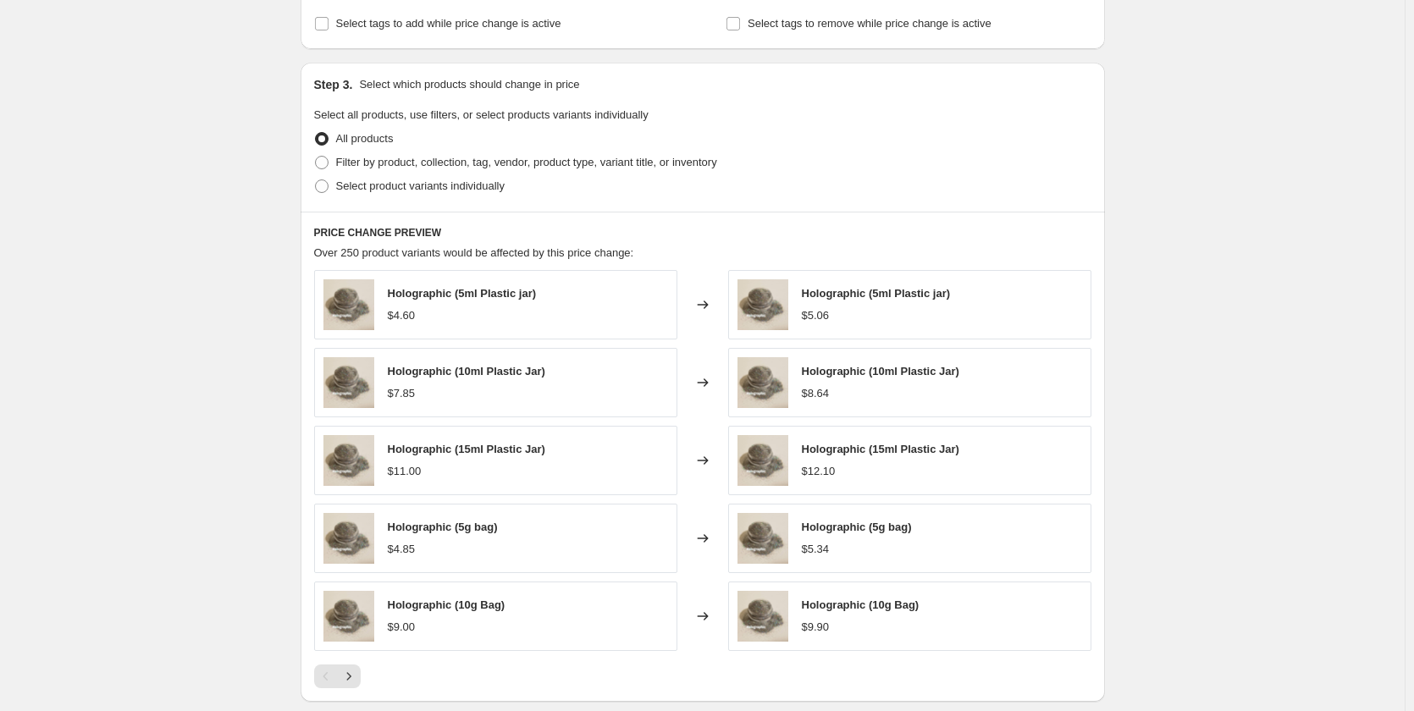
scroll to position [982, 0]
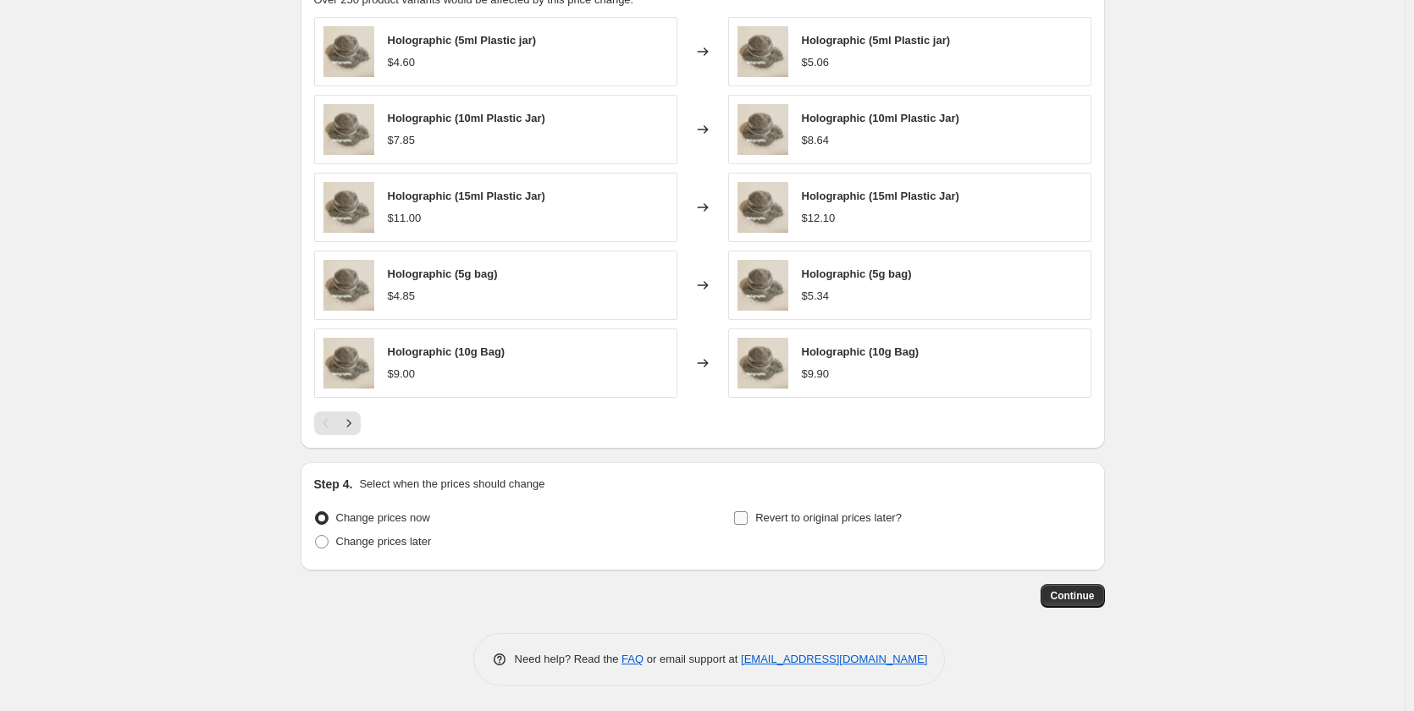
click at [743, 518] on input "Revert to original prices later?" at bounding box center [741, 518] width 14 height 14
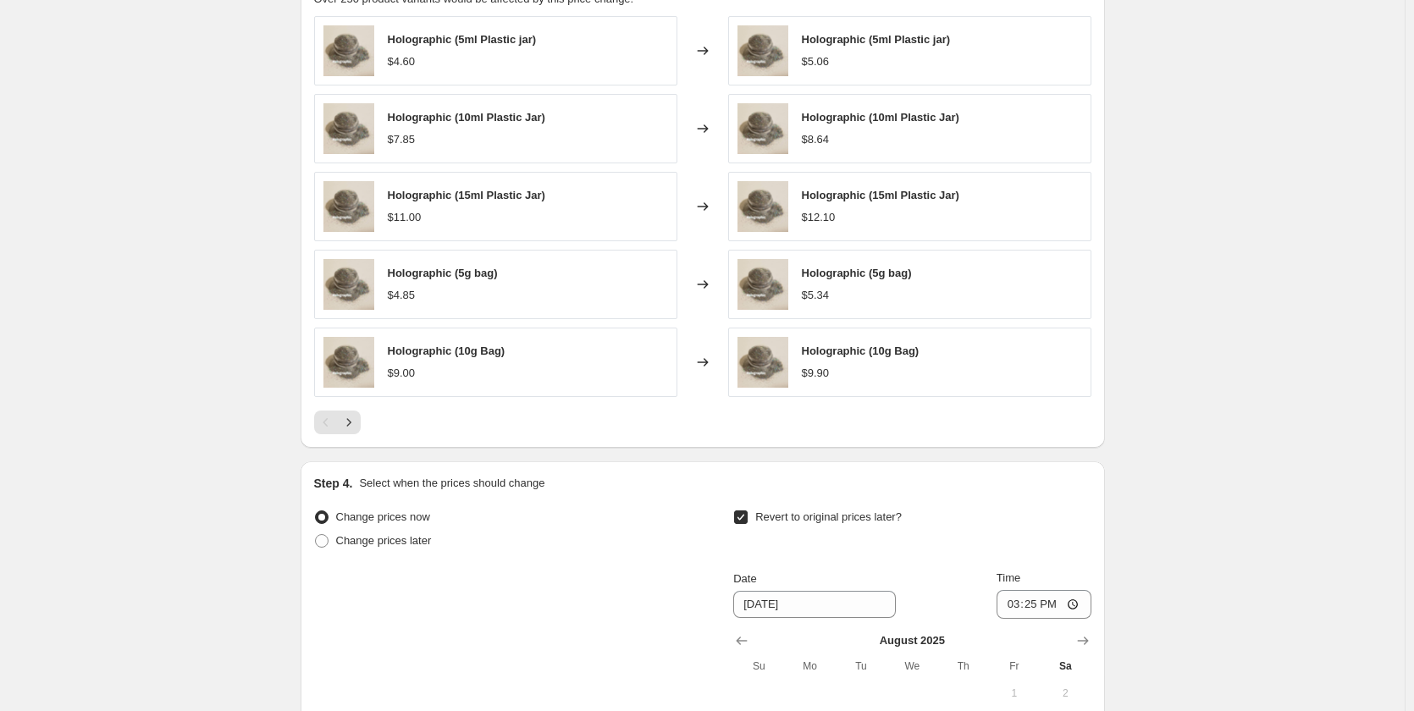
click at [743, 518] on input "Revert to original prices later?" at bounding box center [741, 518] width 14 height 14
checkbox input "false"
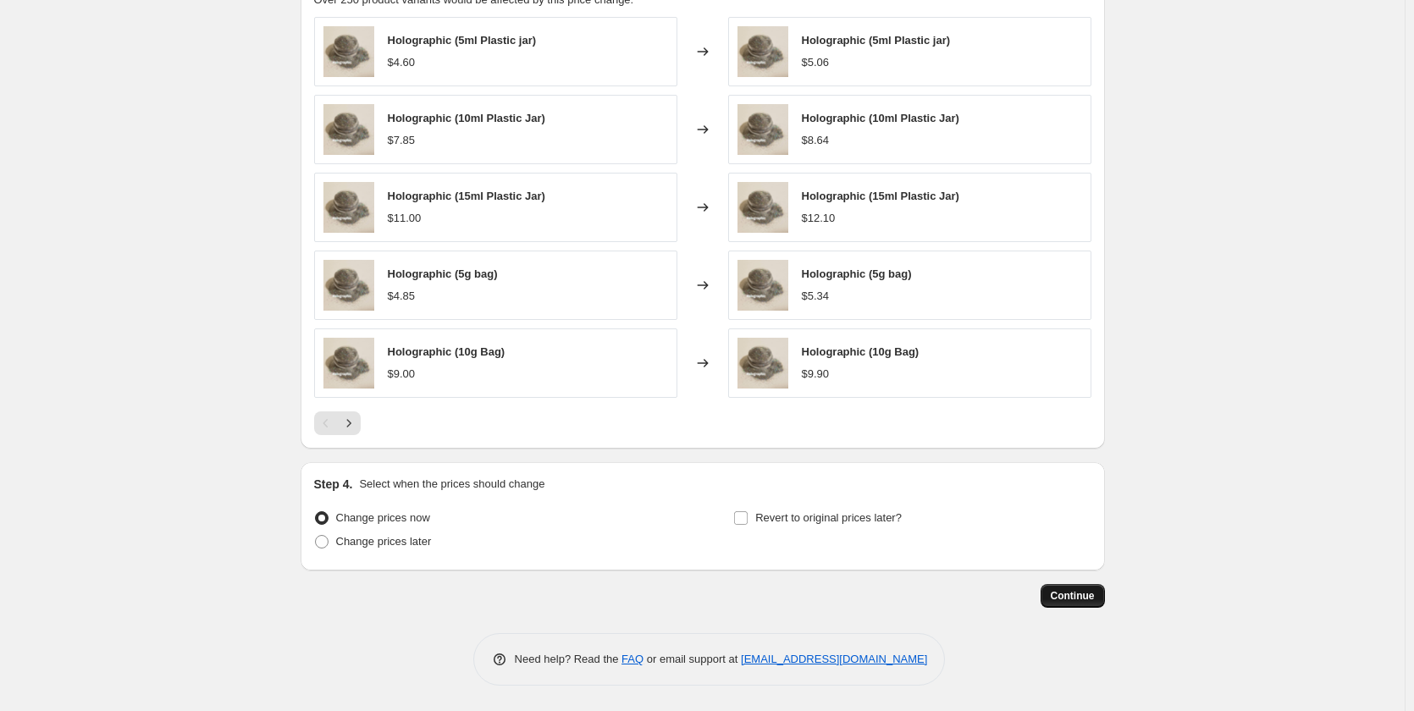
click at [1084, 600] on span "Continue" at bounding box center [1073, 596] width 44 height 14
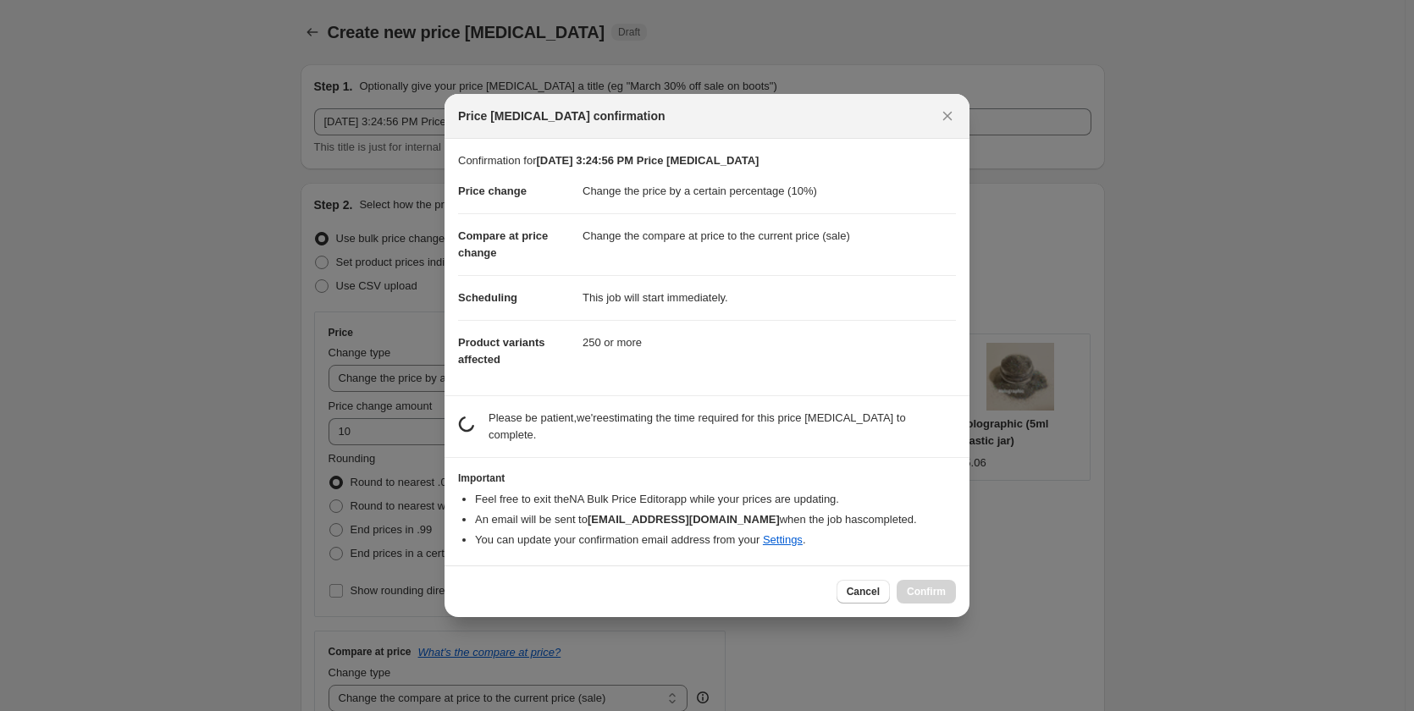
scroll to position [0, 0]
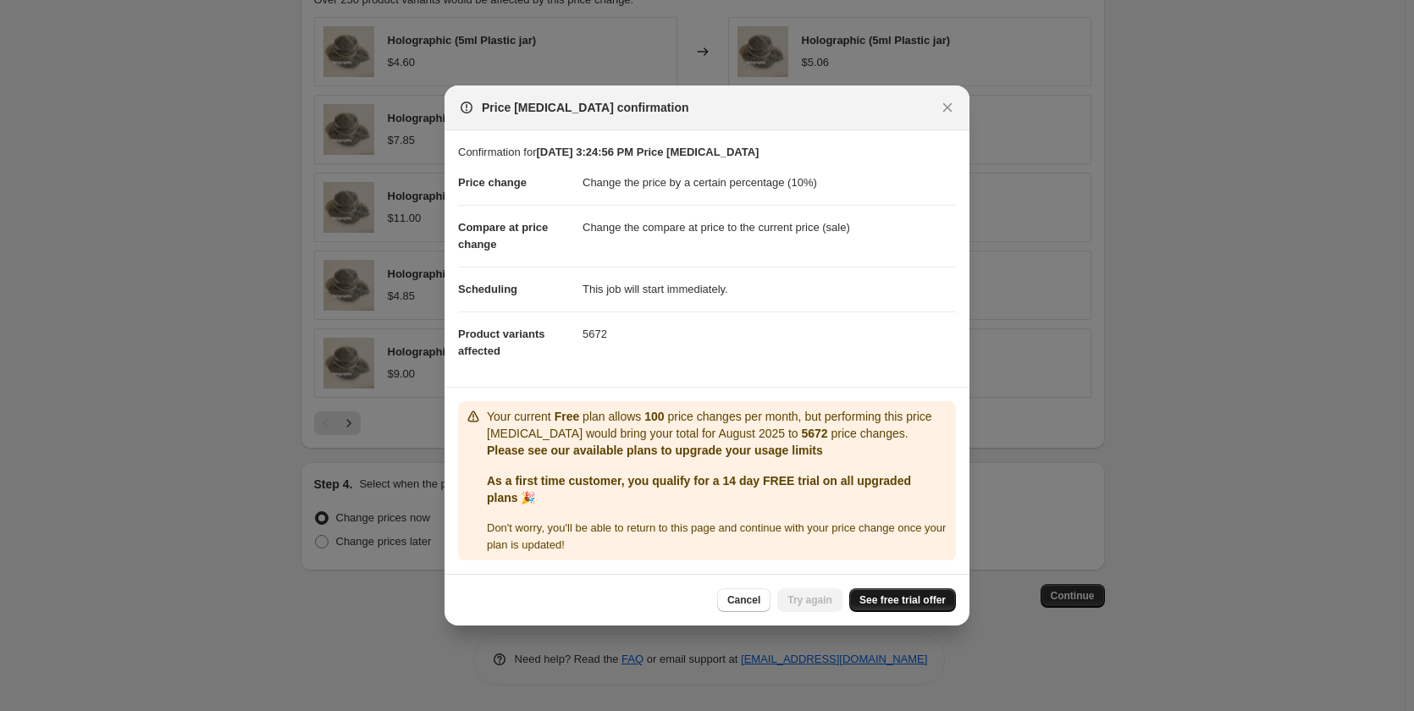
click at [919, 601] on span "See free trial offer" at bounding box center [903, 601] width 86 height 14
click at [760, 596] on span "Cancel" at bounding box center [743, 601] width 33 height 14
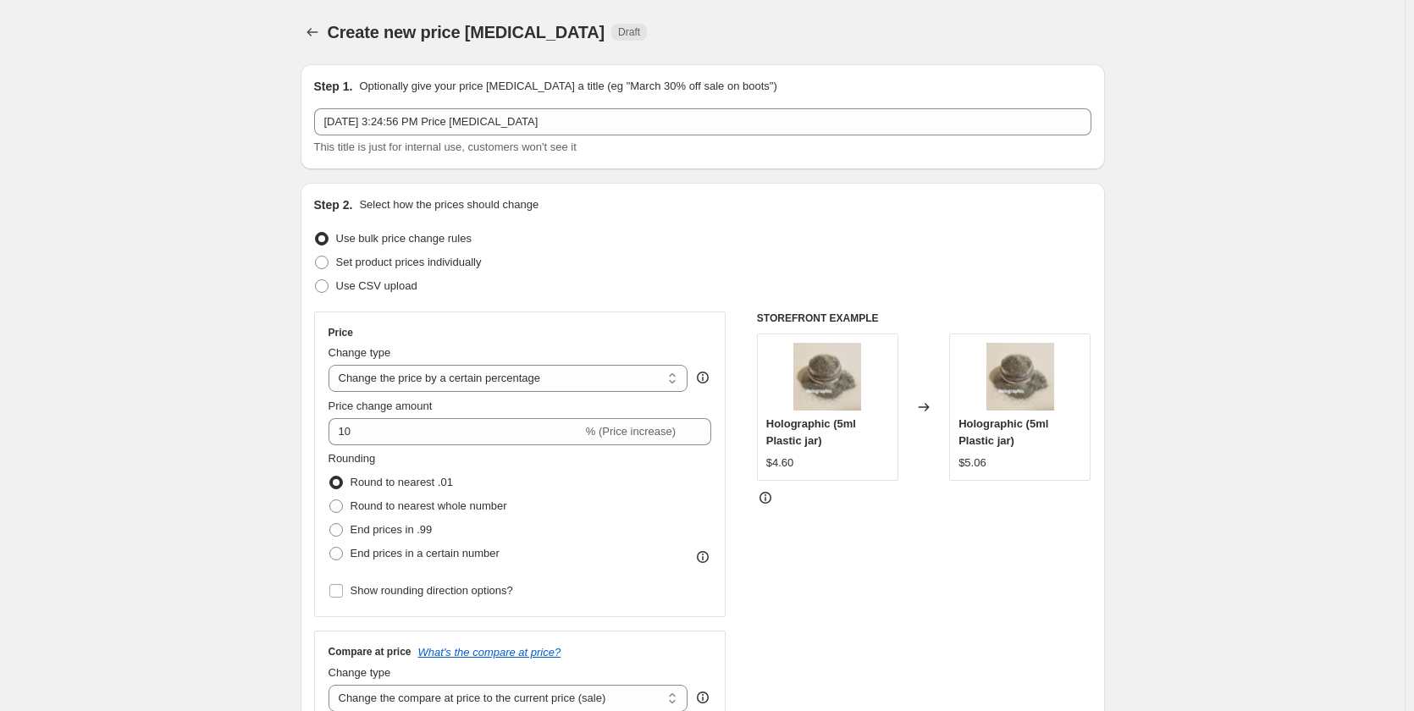
scroll to position [982, 0]
